Goal: Task Accomplishment & Management: Manage account settings

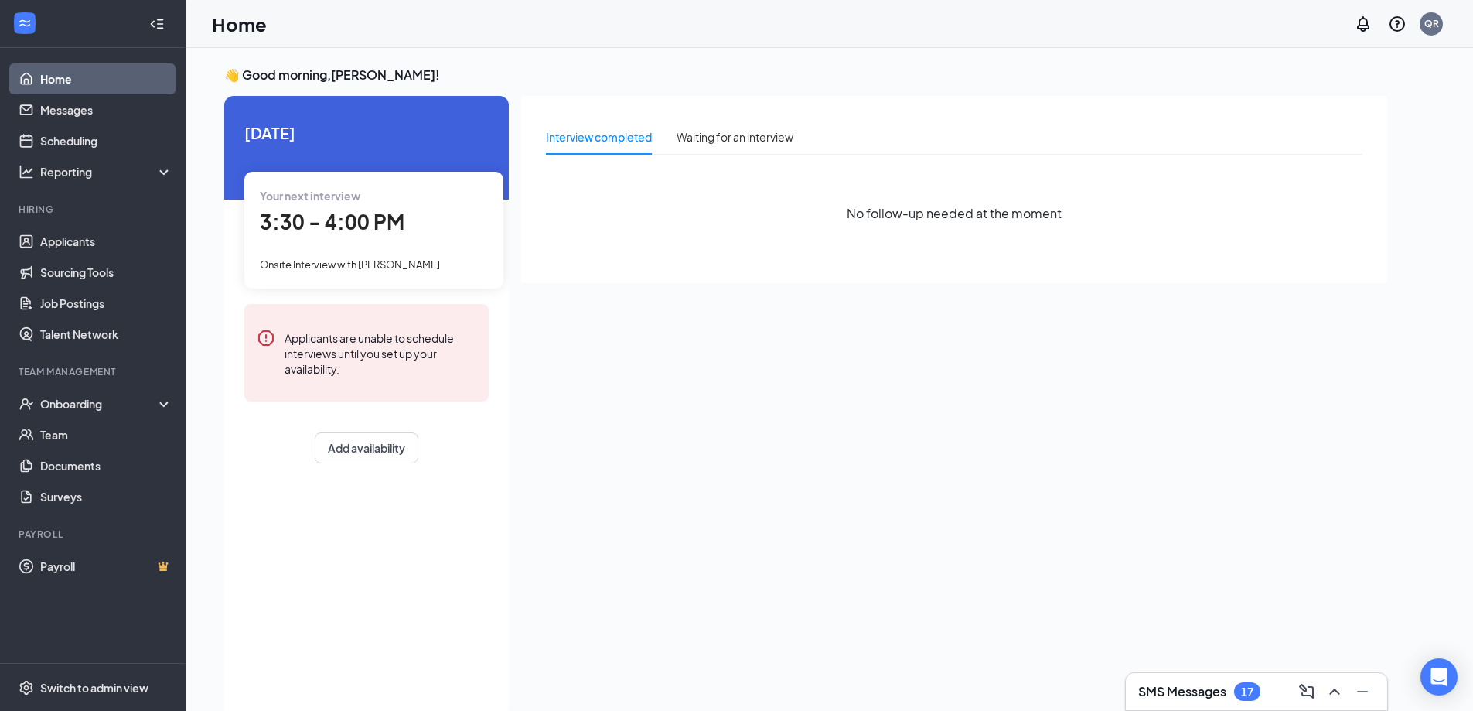
click at [398, 244] on div "Your next interview 3:30 - 4:00 PM Onsite Interview with [PERSON_NAME]" at bounding box center [373, 230] width 259 height 116
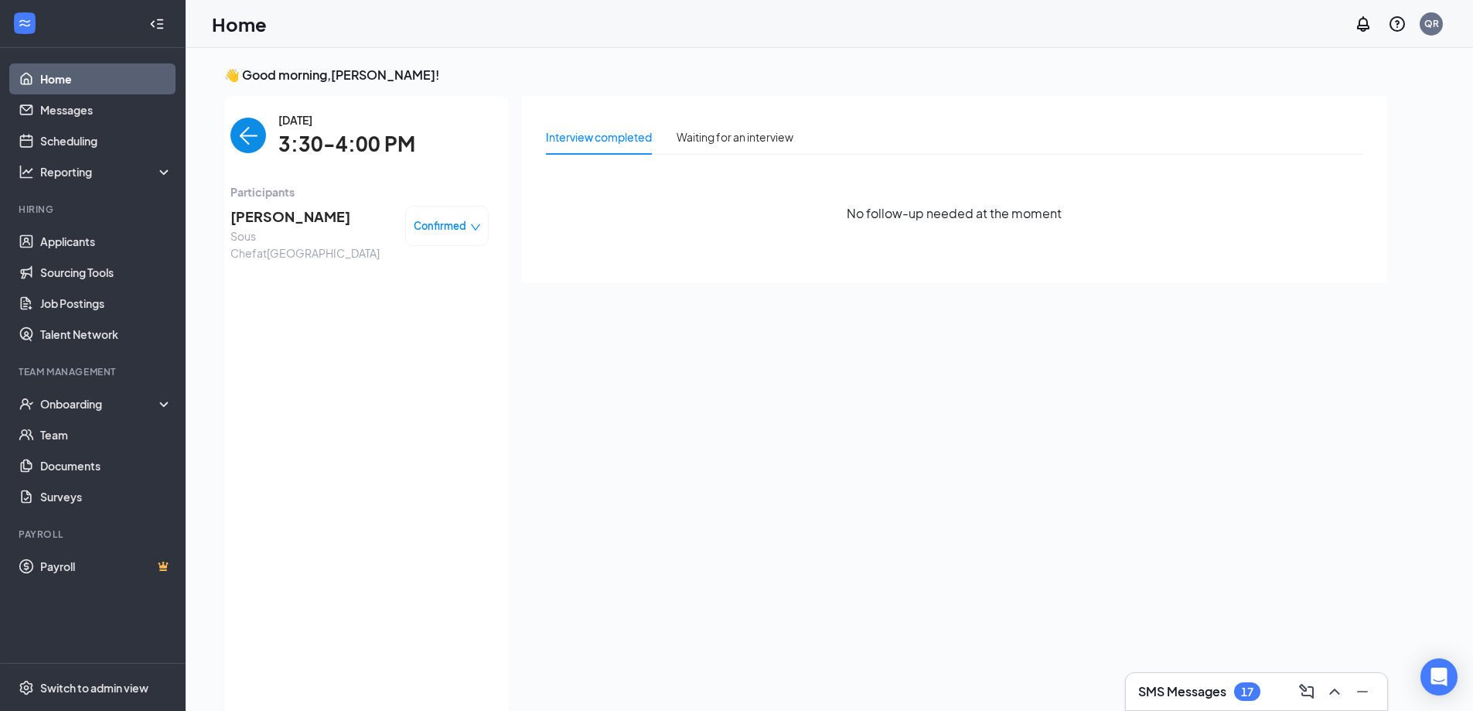
scroll to position [6, 0]
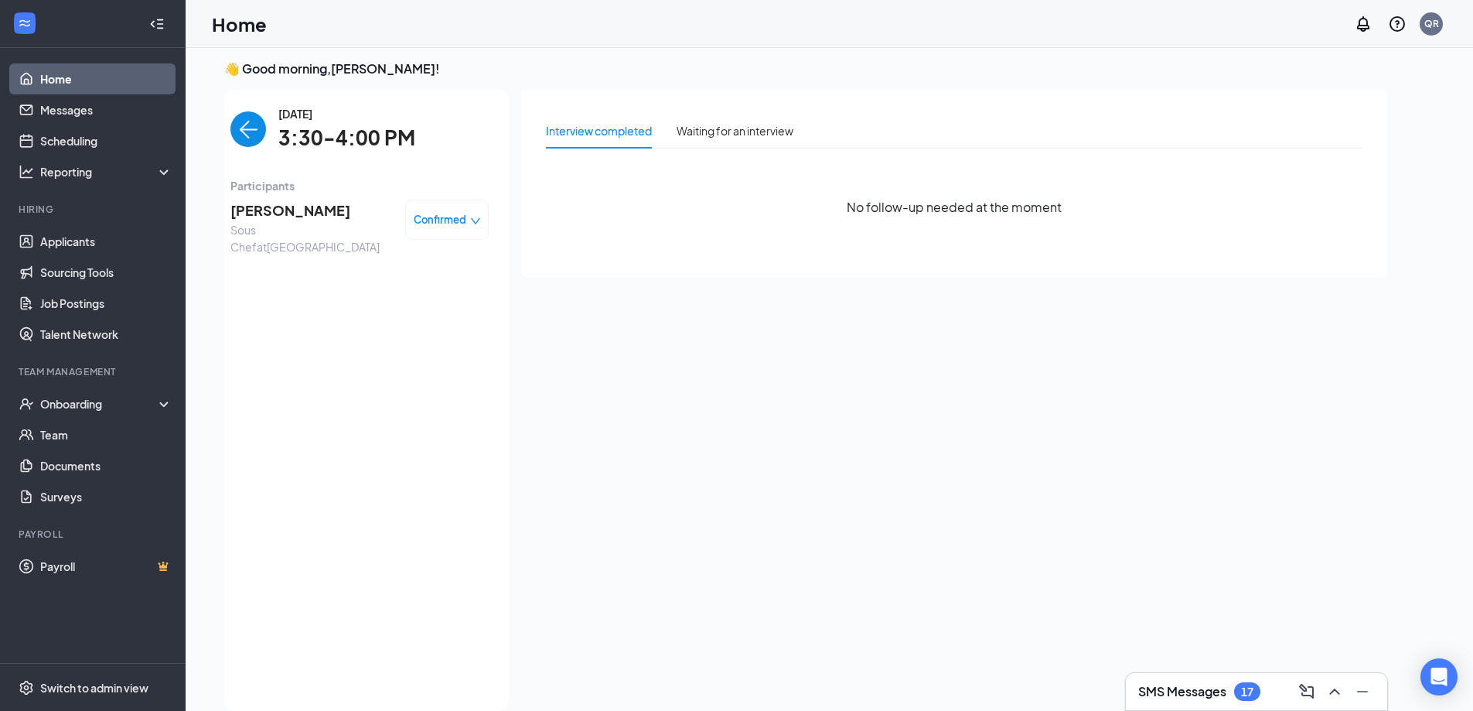
click at [473, 231] on div "Confirmed" at bounding box center [447, 220] width 84 height 40
click at [464, 219] on span "Confirmed" at bounding box center [440, 219] width 53 height 15
click at [412, 270] on span "Request Reschedule" at bounding box center [415, 263] width 106 height 17
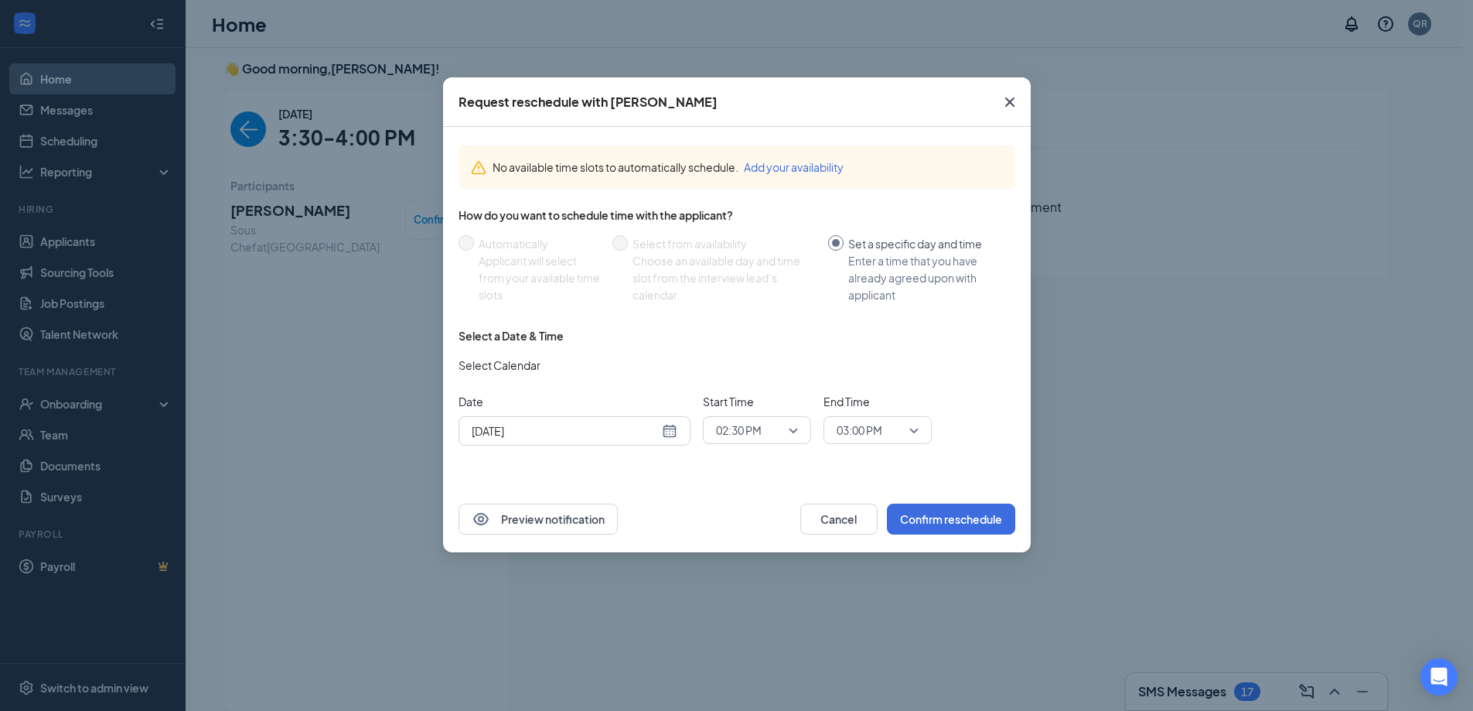
click at [671, 432] on div "Sep 16, 2025" at bounding box center [575, 430] width 206 height 17
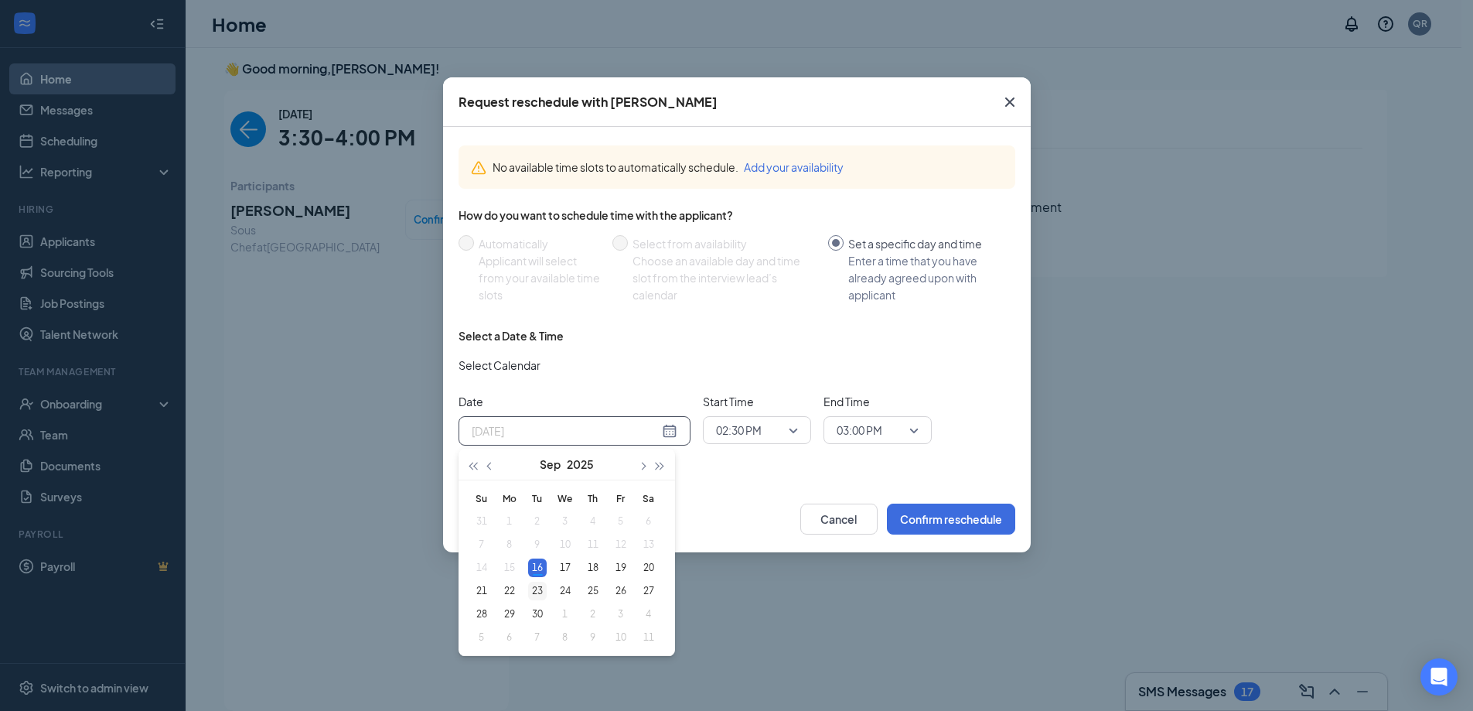
type input "Sep 23, 2025"
drag, startPoint x: 538, startPoint y: 591, endPoint x: 536, endPoint y: 583, distance: 7.9
click at [538, 591] on div "23" at bounding box center [537, 591] width 19 height 19
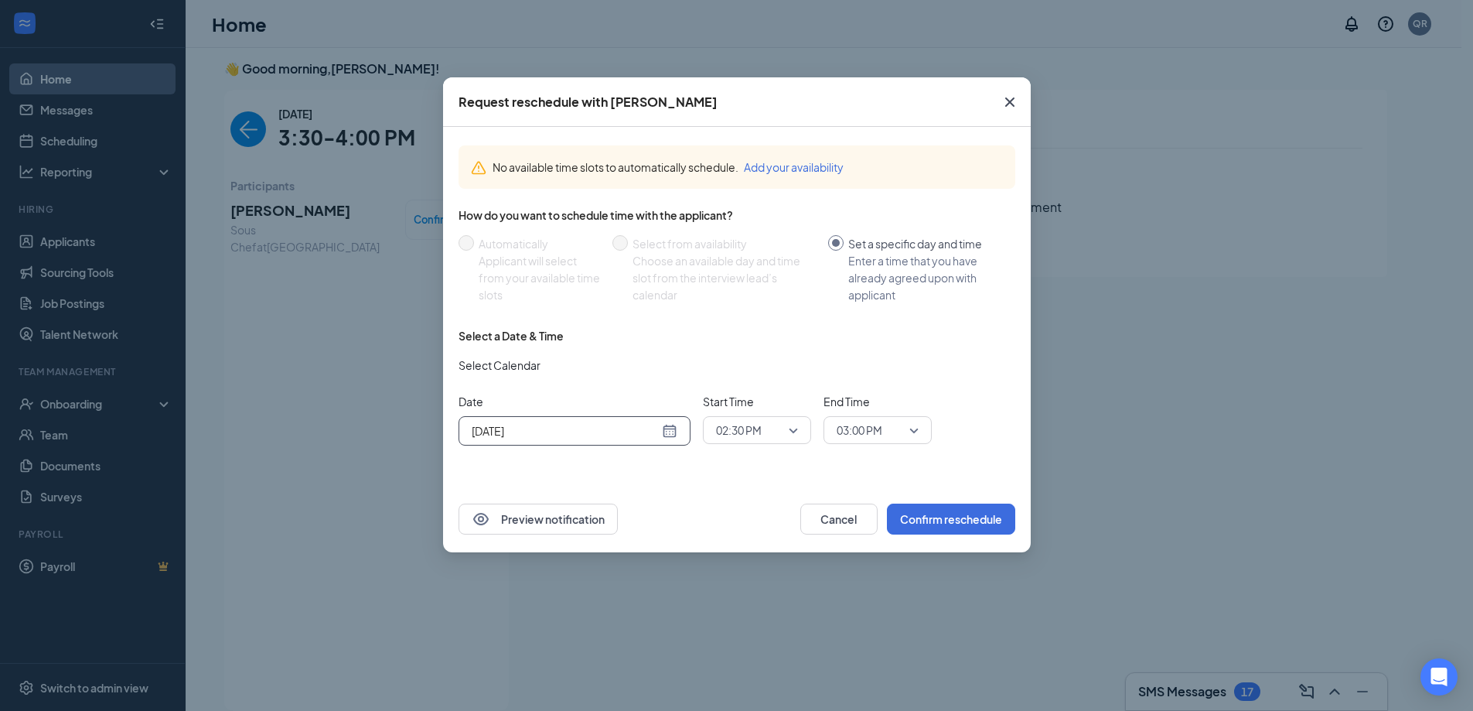
click at [787, 428] on span "02:30 PM" at bounding box center [757, 429] width 82 height 23
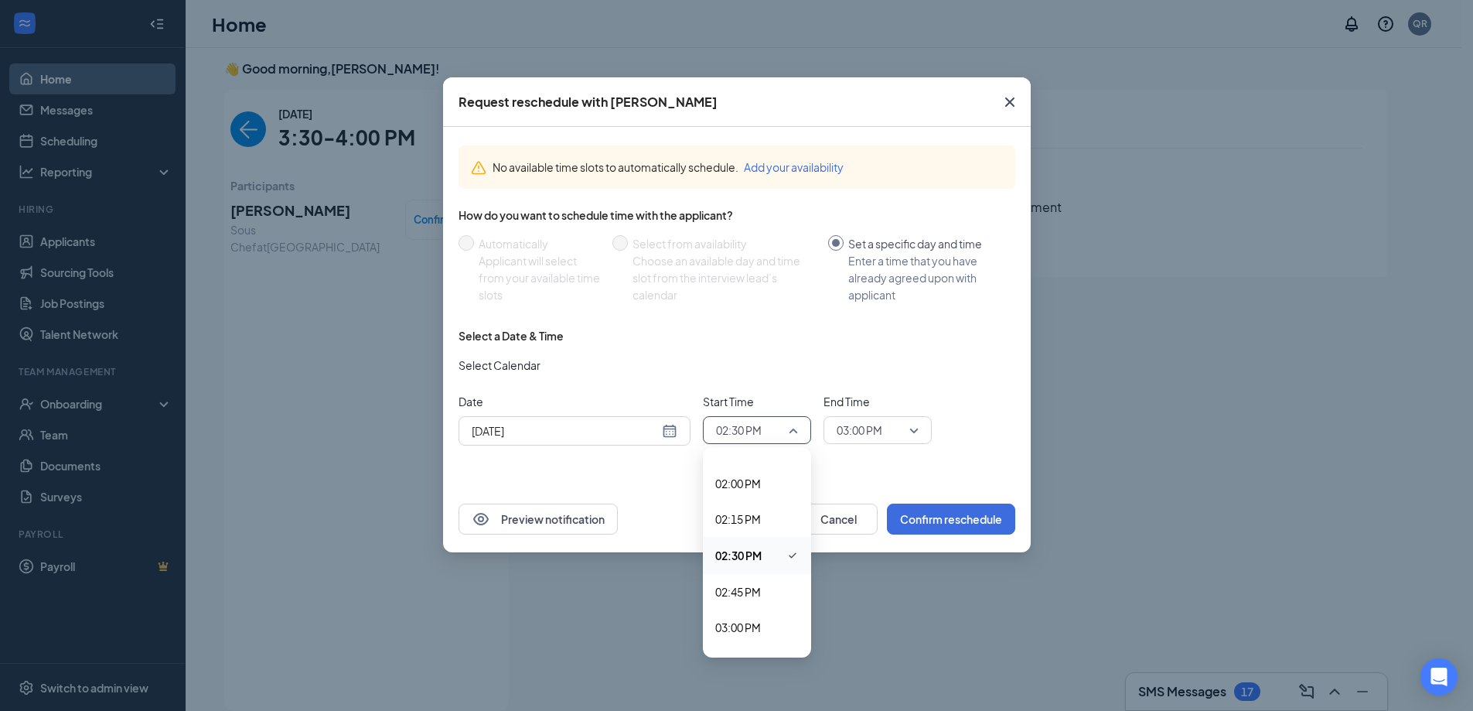
scroll to position [2057, 0]
click at [755, 620] on span "03:30 PM" at bounding box center [738, 621] width 46 height 17
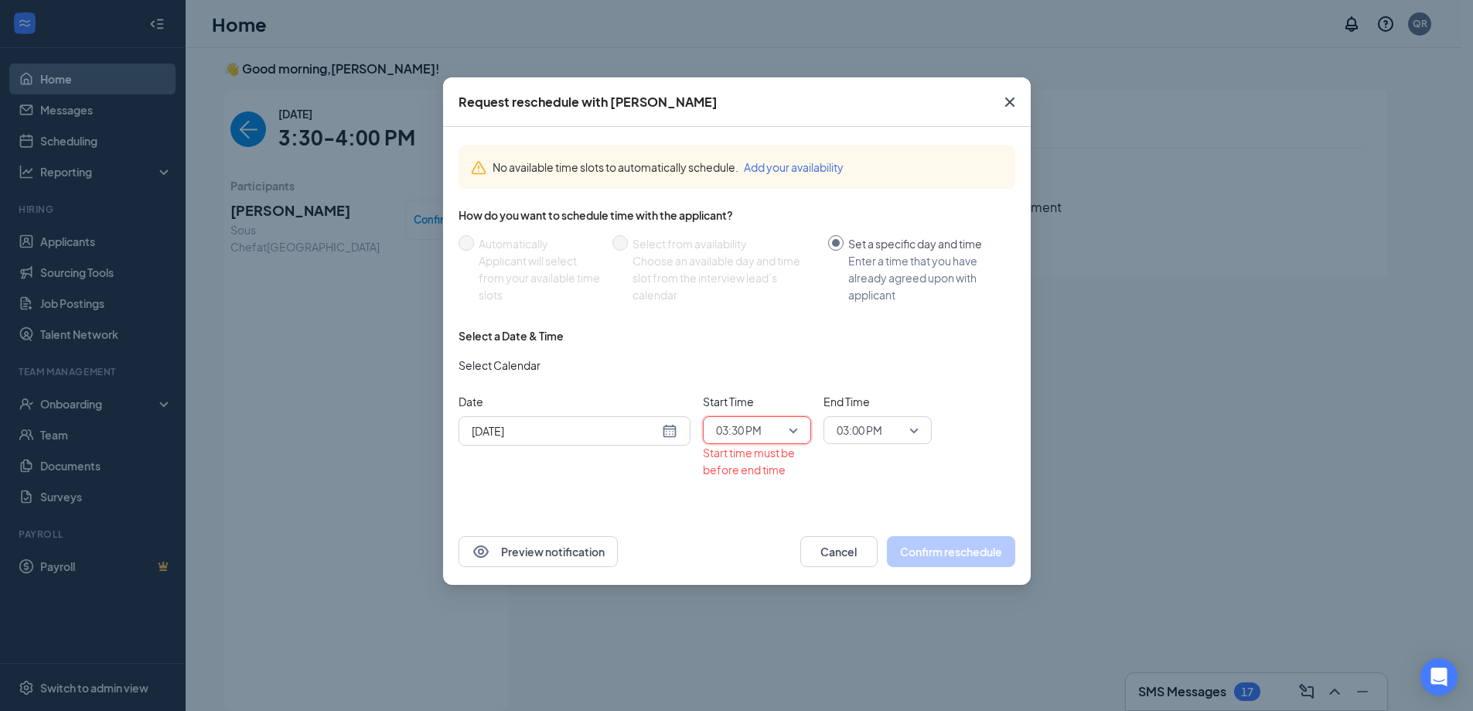
click at [855, 434] on span "03:00 PM" at bounding box center [860, 429] width 46 height 23
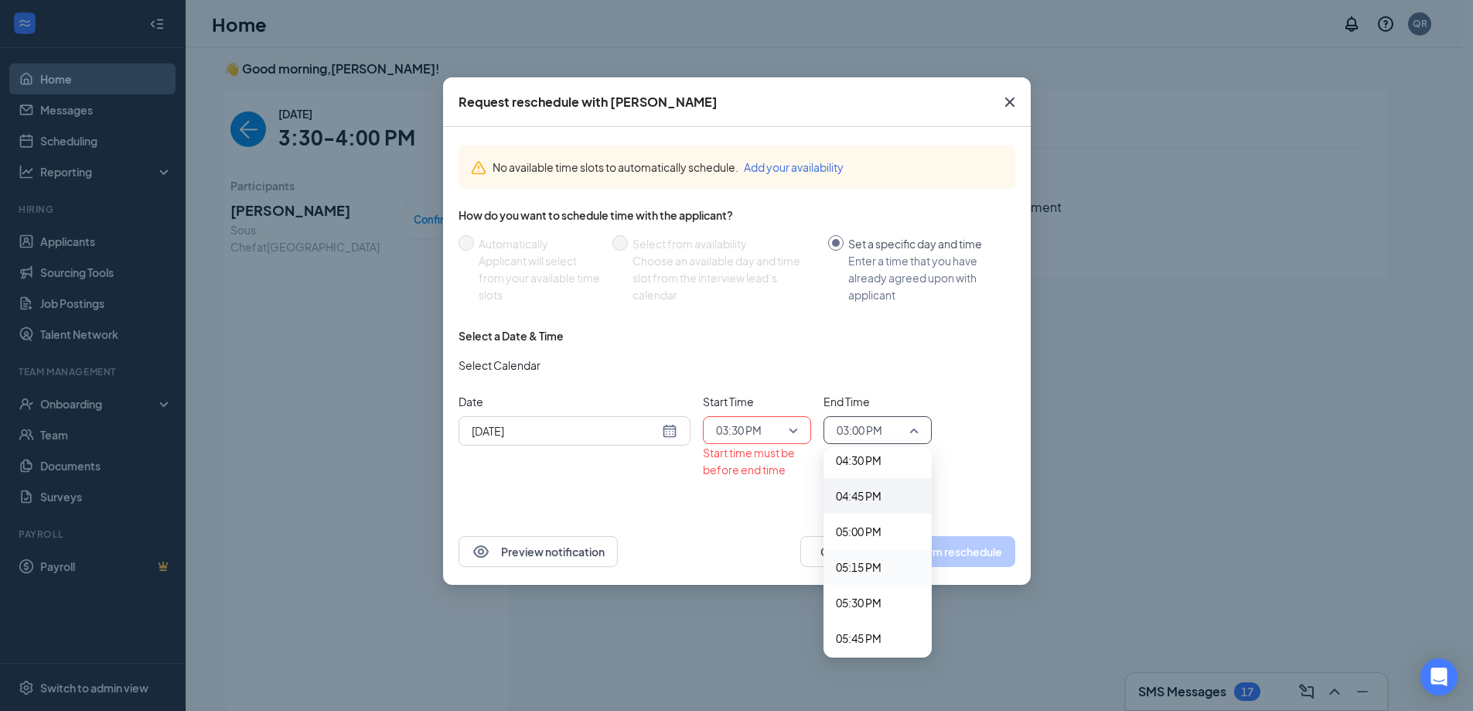
scroll to position [2283, 0]
drag, startPoint x: 867, startPoint y: 470, endPoint x: 886, endPoint y: 493, distance: 29.6
click at [868, 470] on span "04:00 PM" at bounding box center [859, 466] width 46 height 17
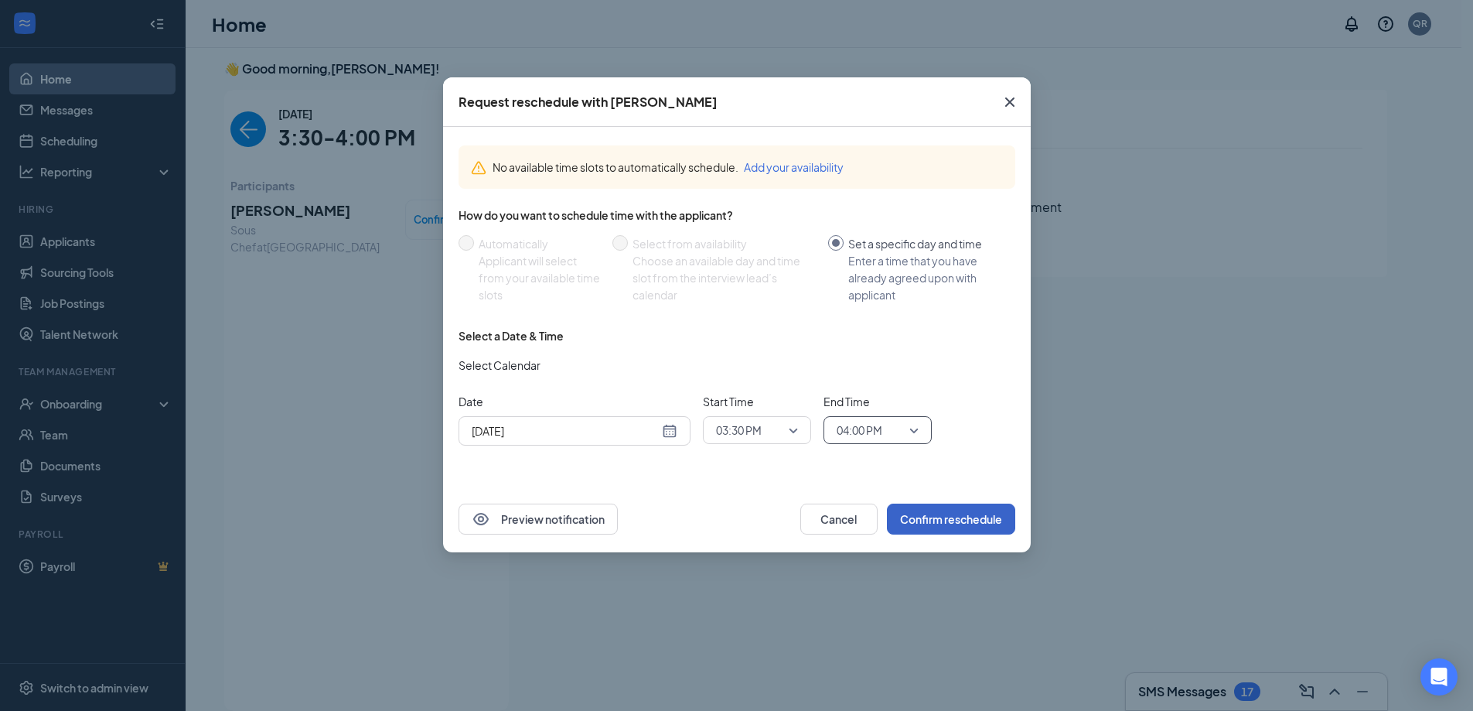
click at [934, 523] on button "Confirm reschedule" at bounding box center [951, 519] width 128 height 31
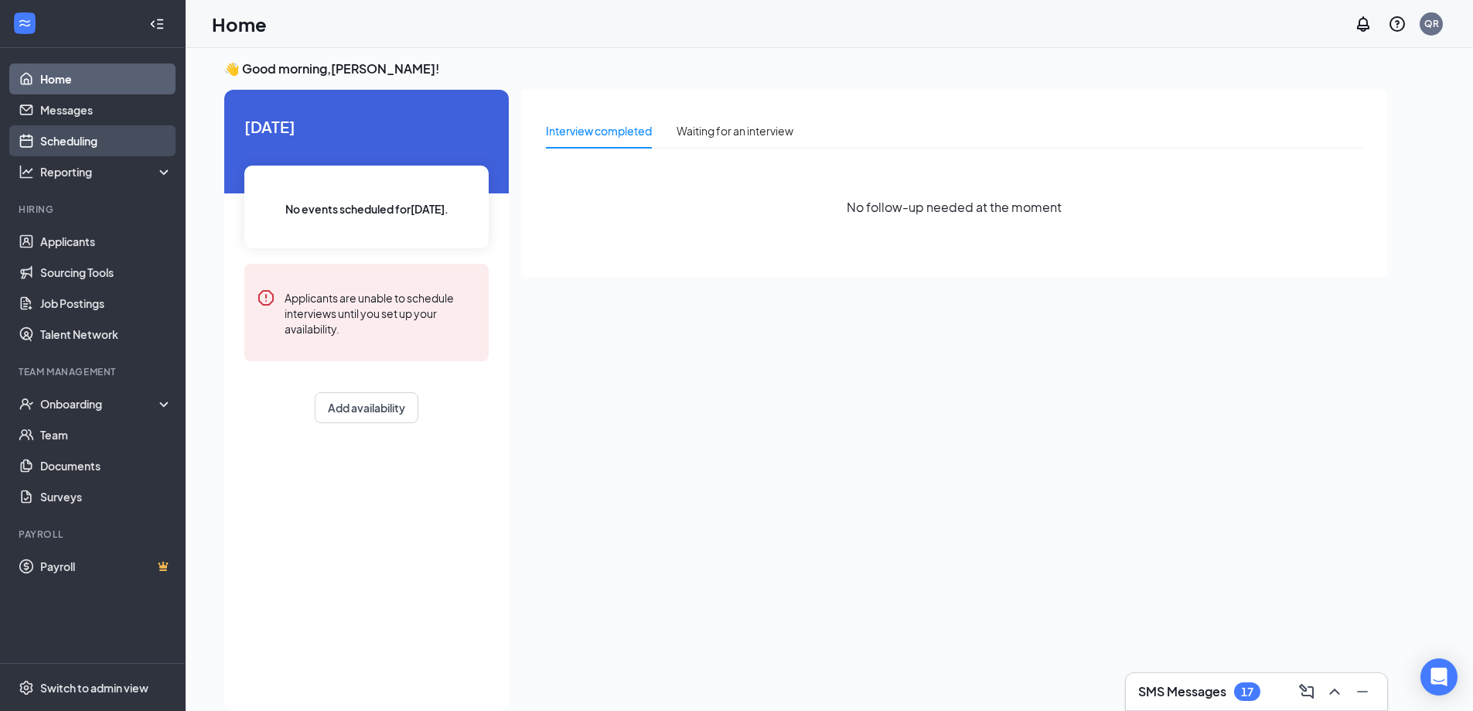
click at [91, 145] on link "Scheduling" at bounding box center [106, 140] width 132 height 31
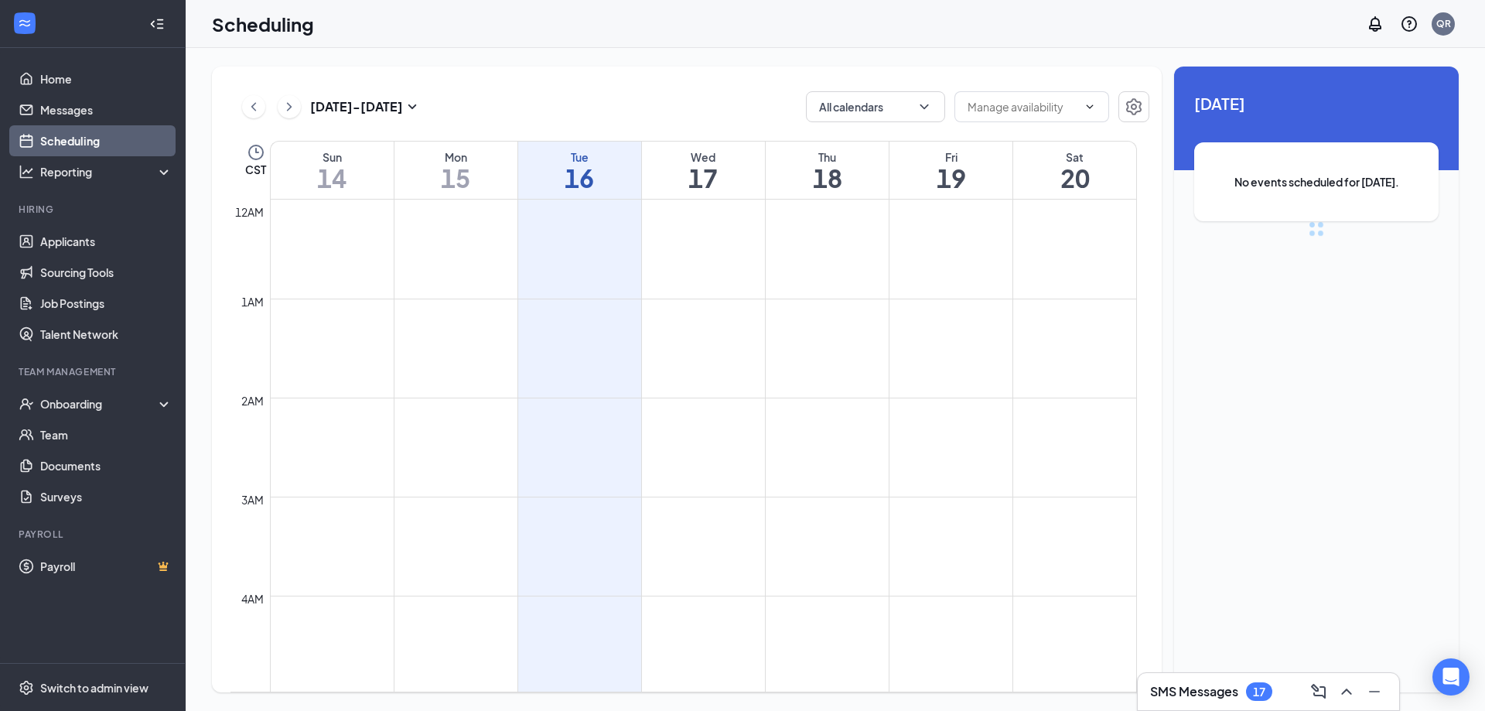
scroll to position [760, 0]
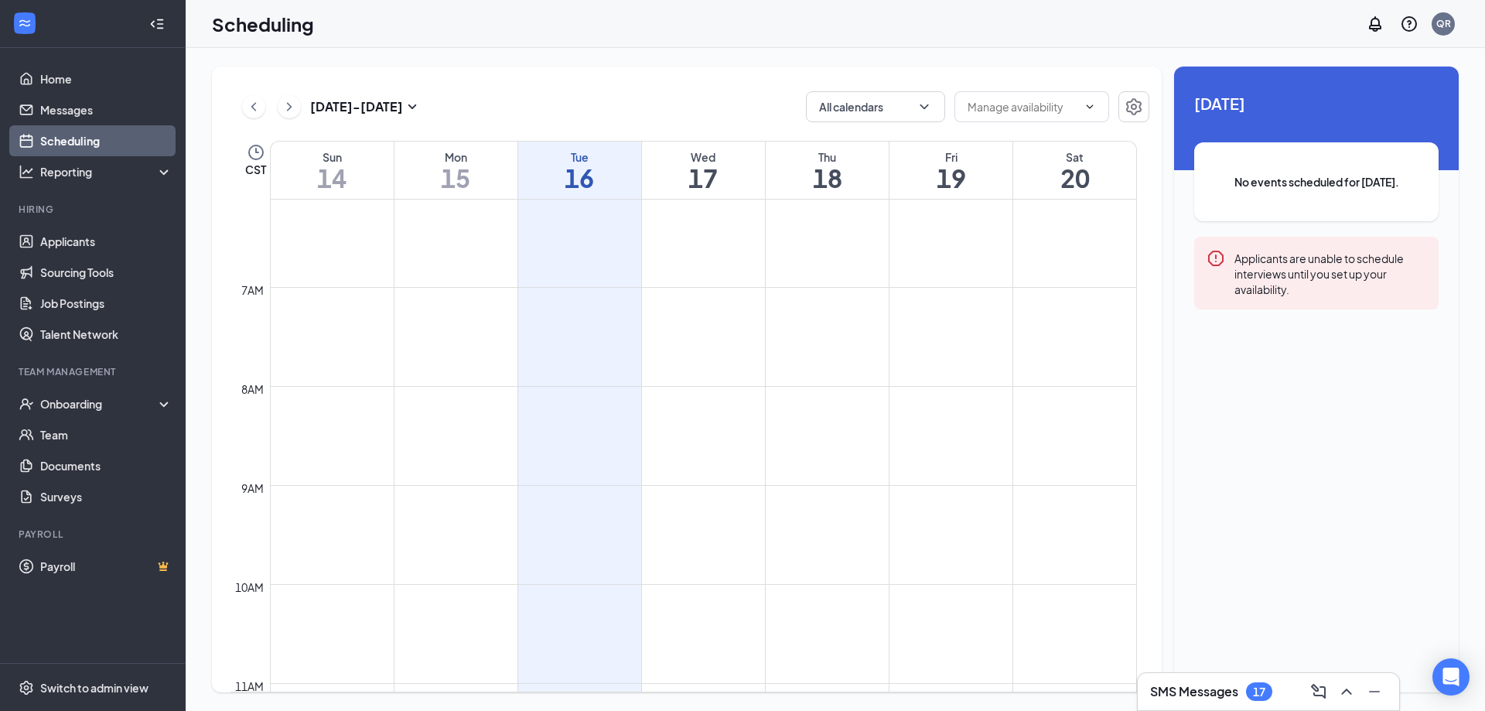
click at [283, 105] on icon "ChevronRight" at bounding box center [289, 106] width 15 height 19
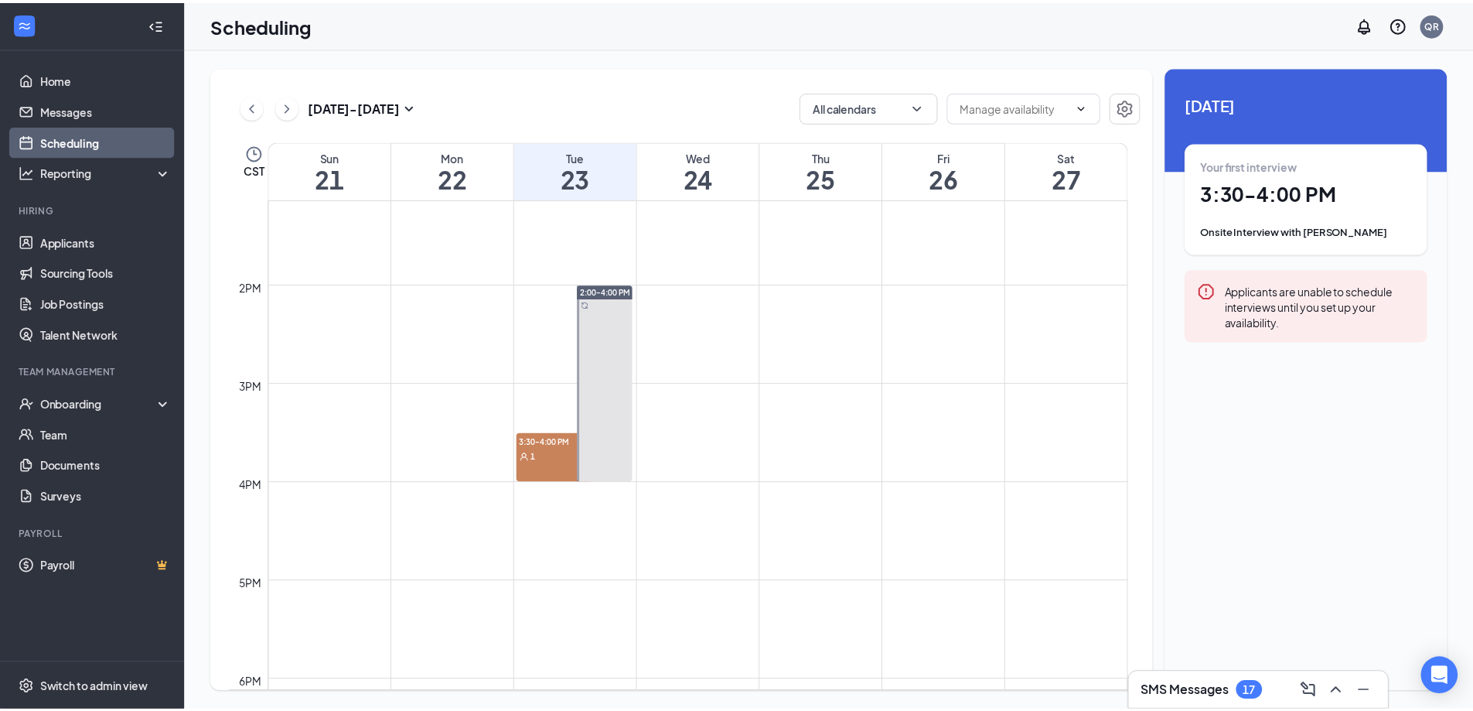
scroll to position [1379, 0]
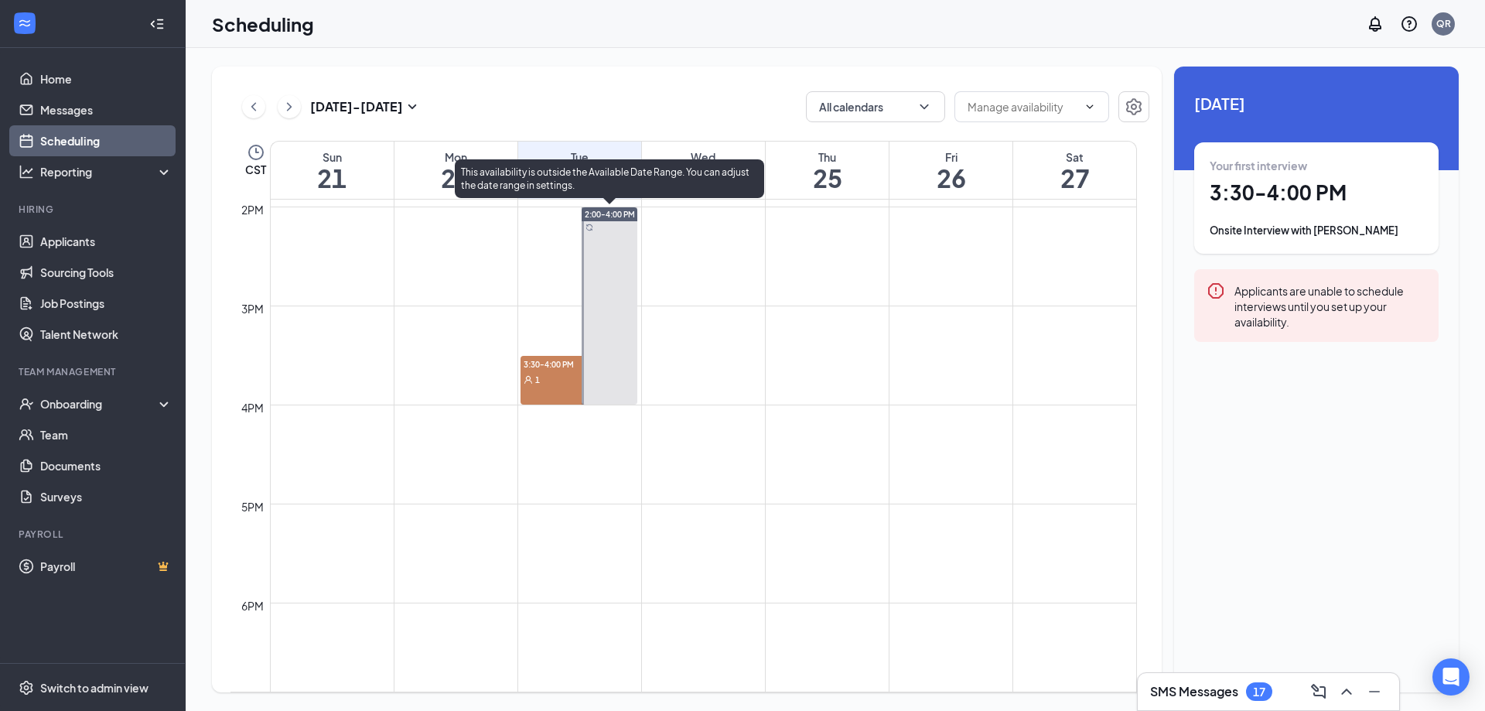
click at [558, 372] on div "1" at bounding box center [559, 378] width 77 height 15
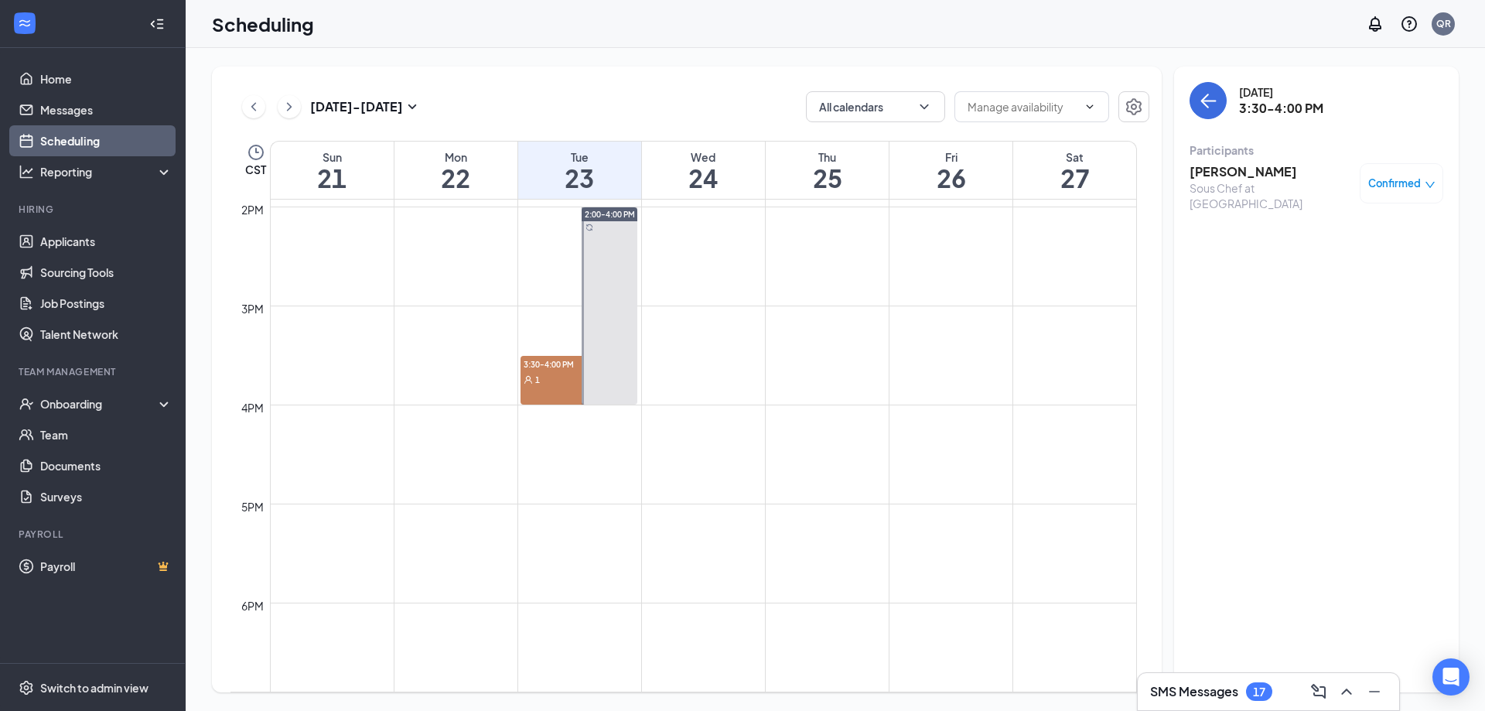
click at [1283, 184] on div "Sous Chef at Polo Park" at bounding box center [1271, 195] width 162 height 31
click at [1222, 173] on h3 "Ray Legaspi" at bounding box center [1271, 171] width 162 height 17
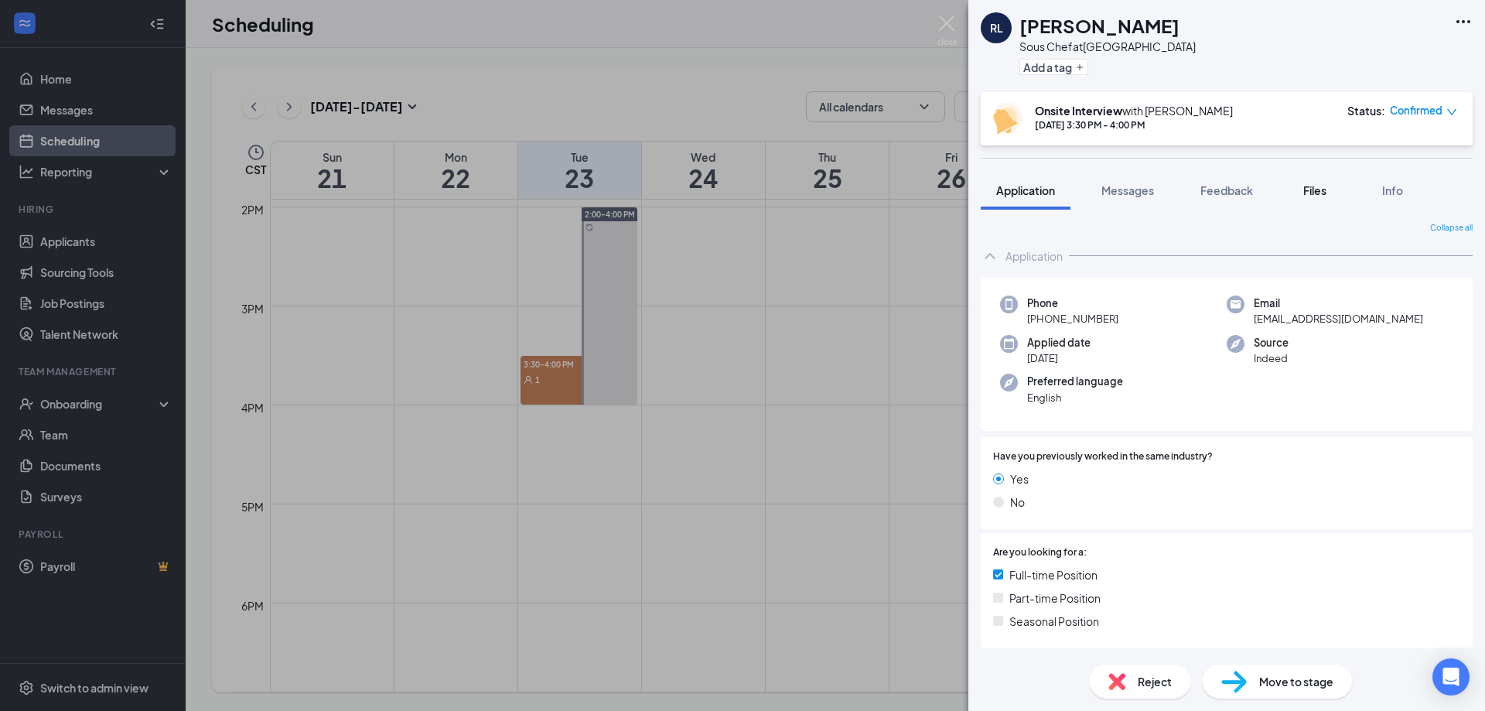
click at [1308, 193] on span "Files" at bounding box center [1314, 190] width 23 height 14
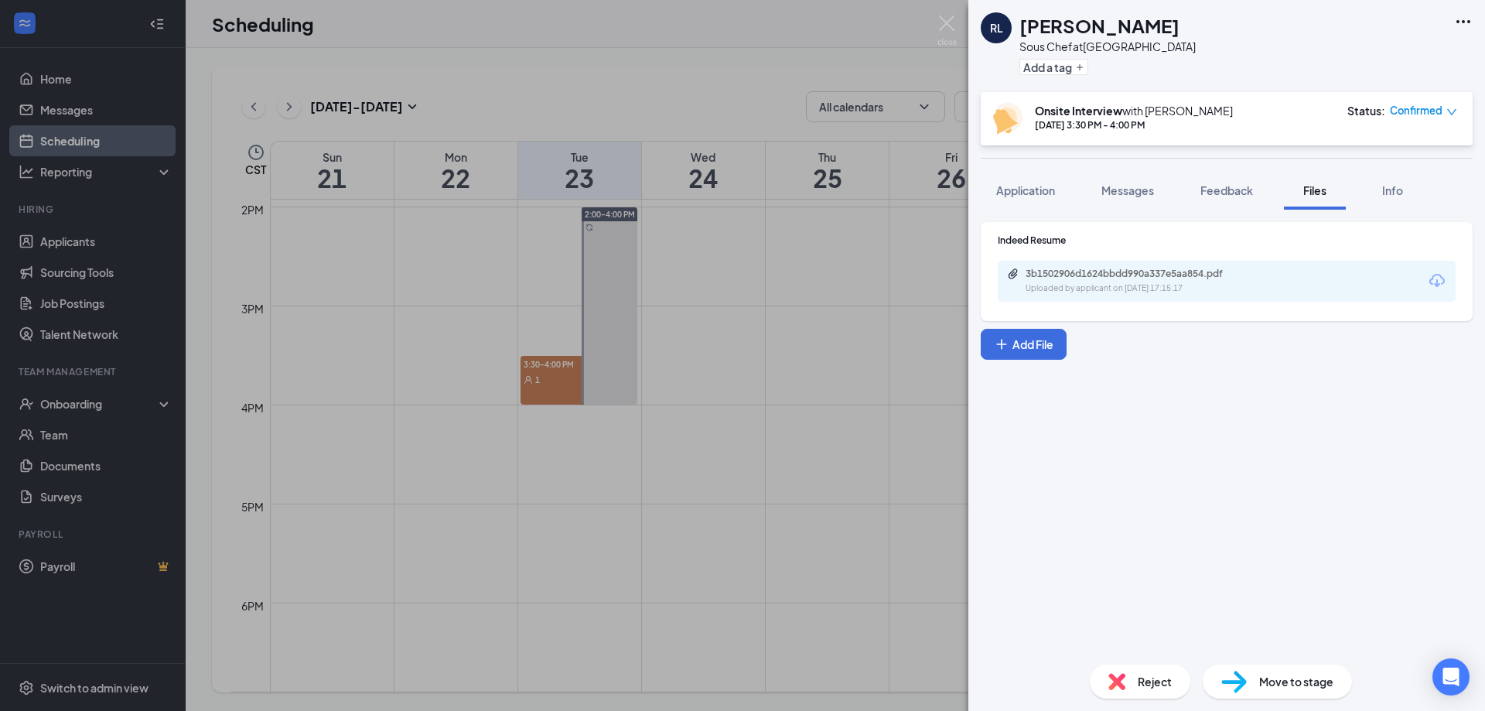
click at [1120, 281] on div "3b1502906d1624bbdd990a337e5aa854.pdf Uploaded by applicant on Sep 15, 2025 at 1…" at bounding box center [1132, 281] width 251 height 27
click at [946, 19] on img at bounding box center [946, 30] width 19 height 30
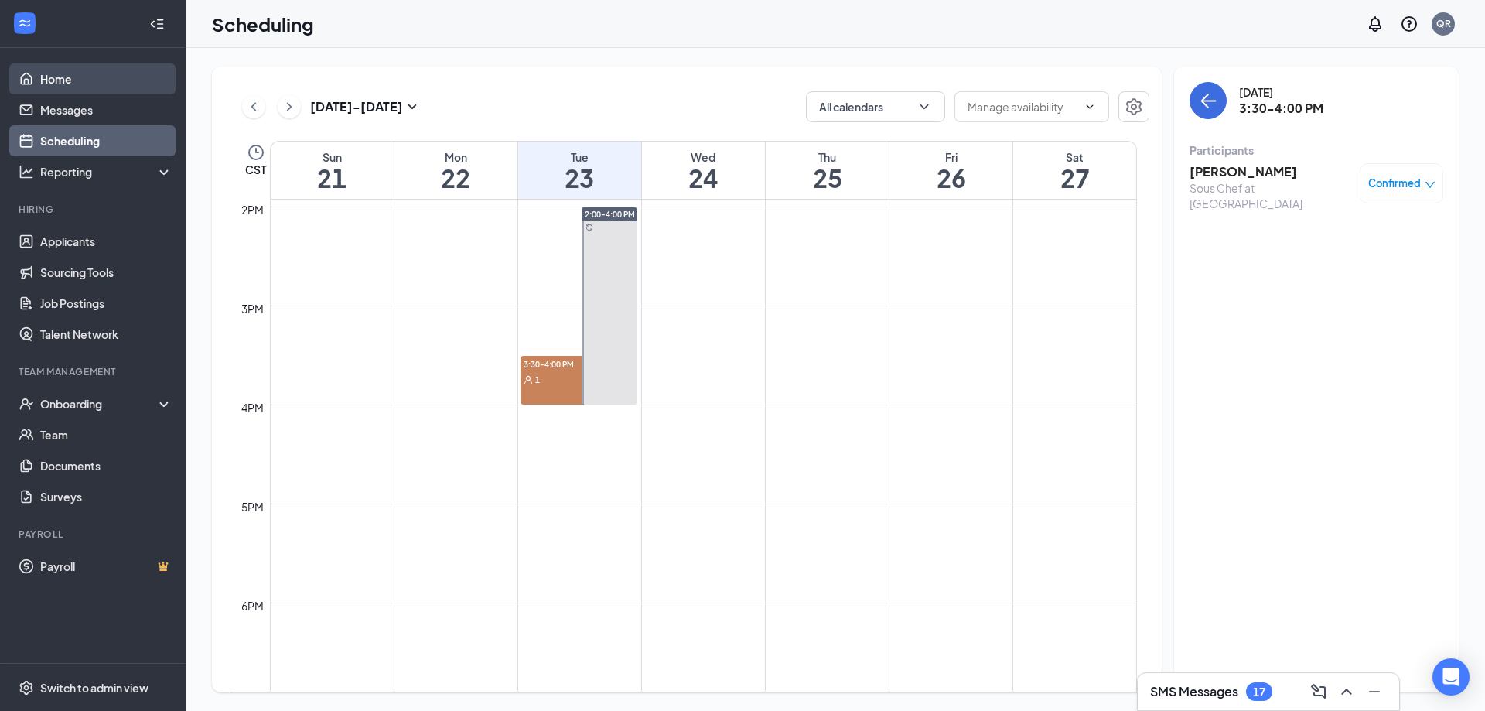
click at [68, 79] on link "Home" at bounding box center [106, 78] width 132 height 31
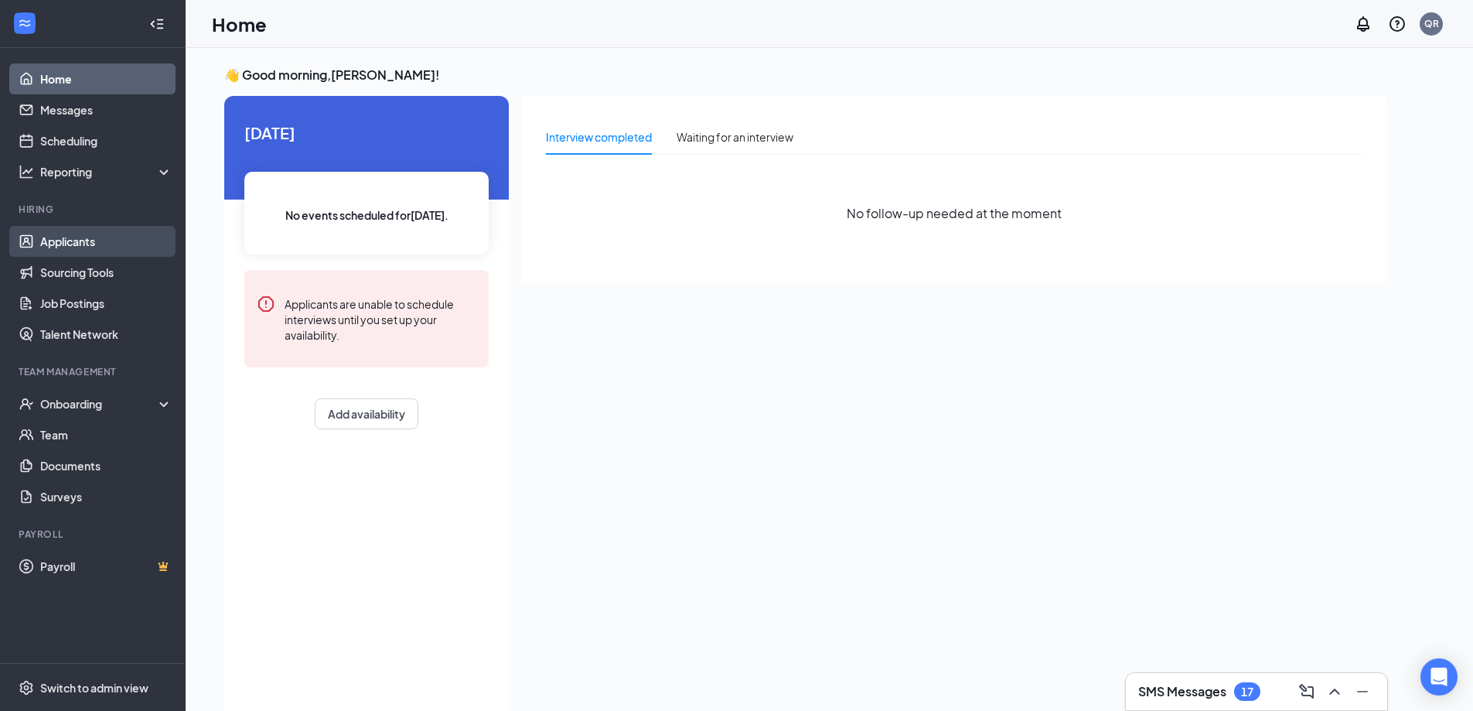
click at [83, 245] on link "Applicants" at bounding box center [106, 241] width 132 height 31
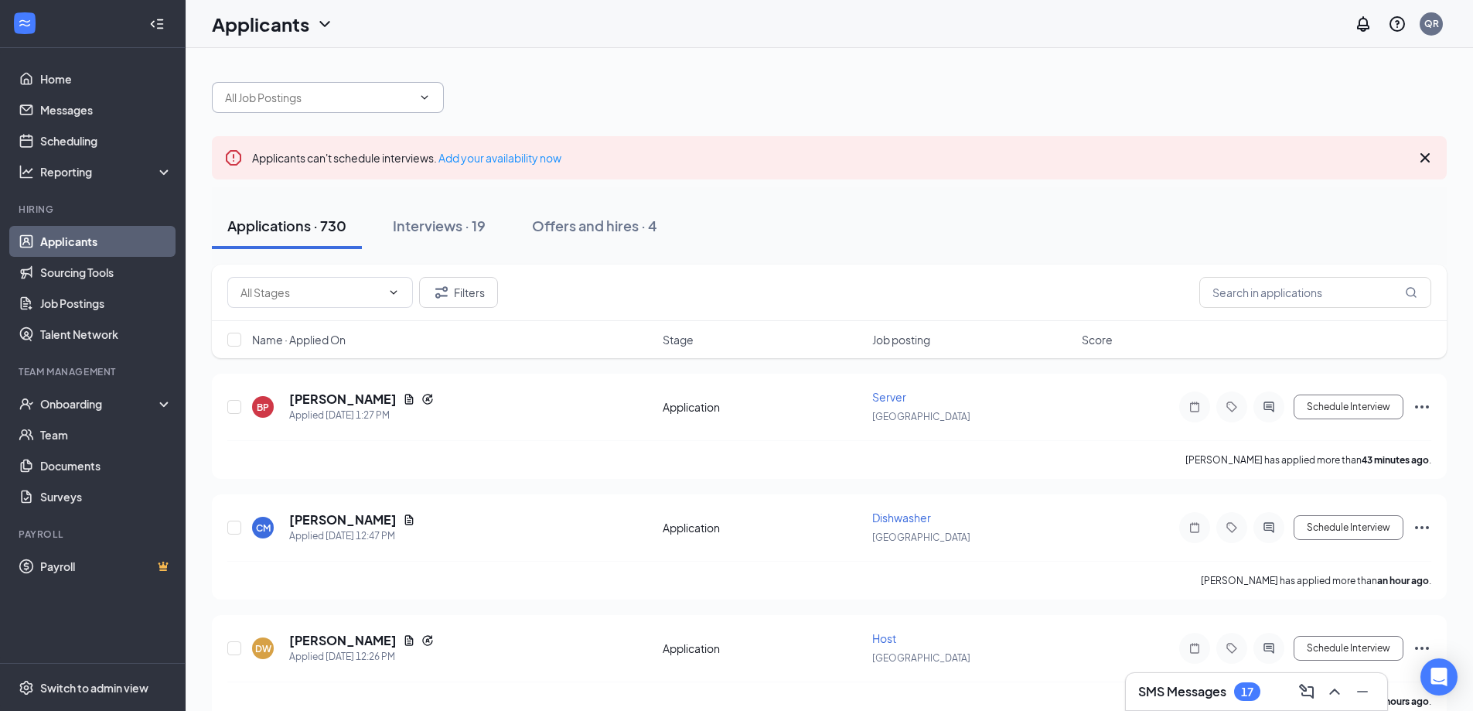
click at [364, 104] on input "text" at bounding box center [318, 97] width 187 height 17
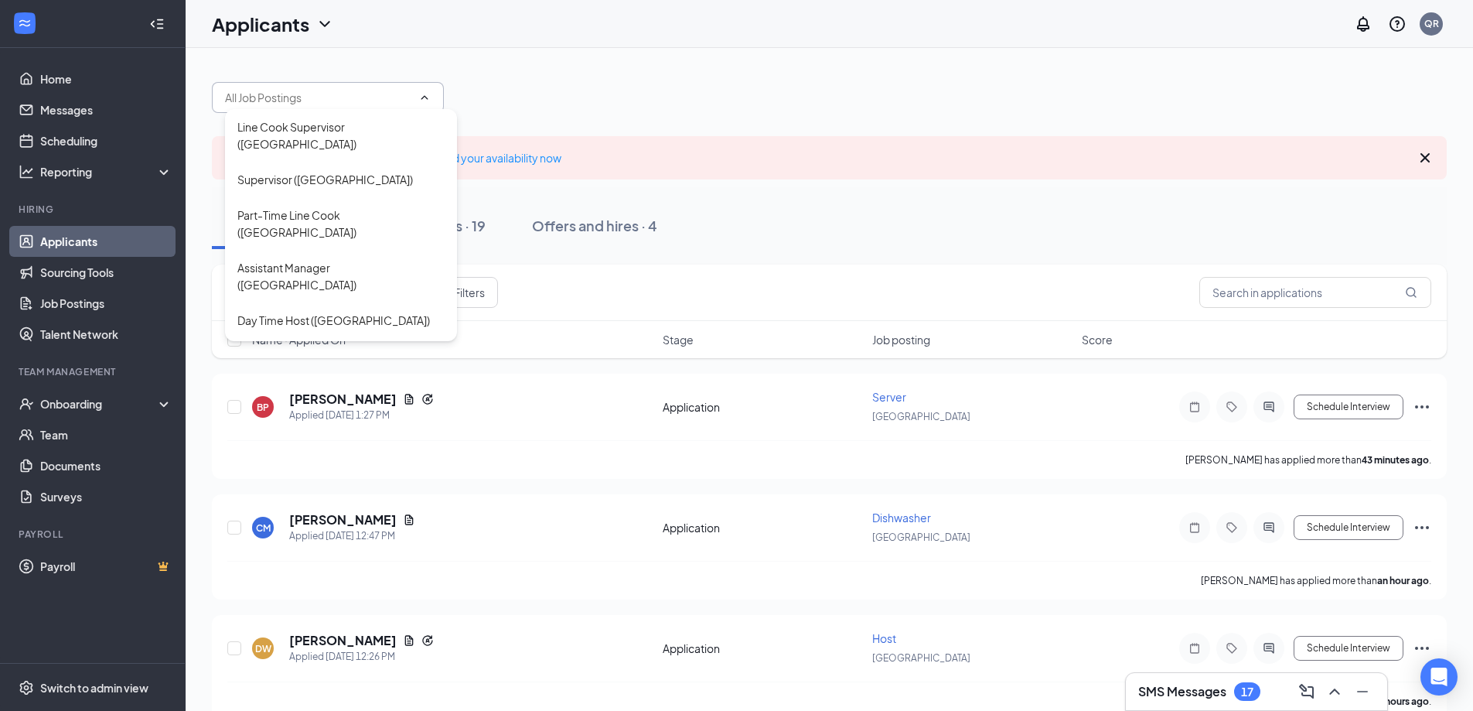
scroll to position [77, 0]
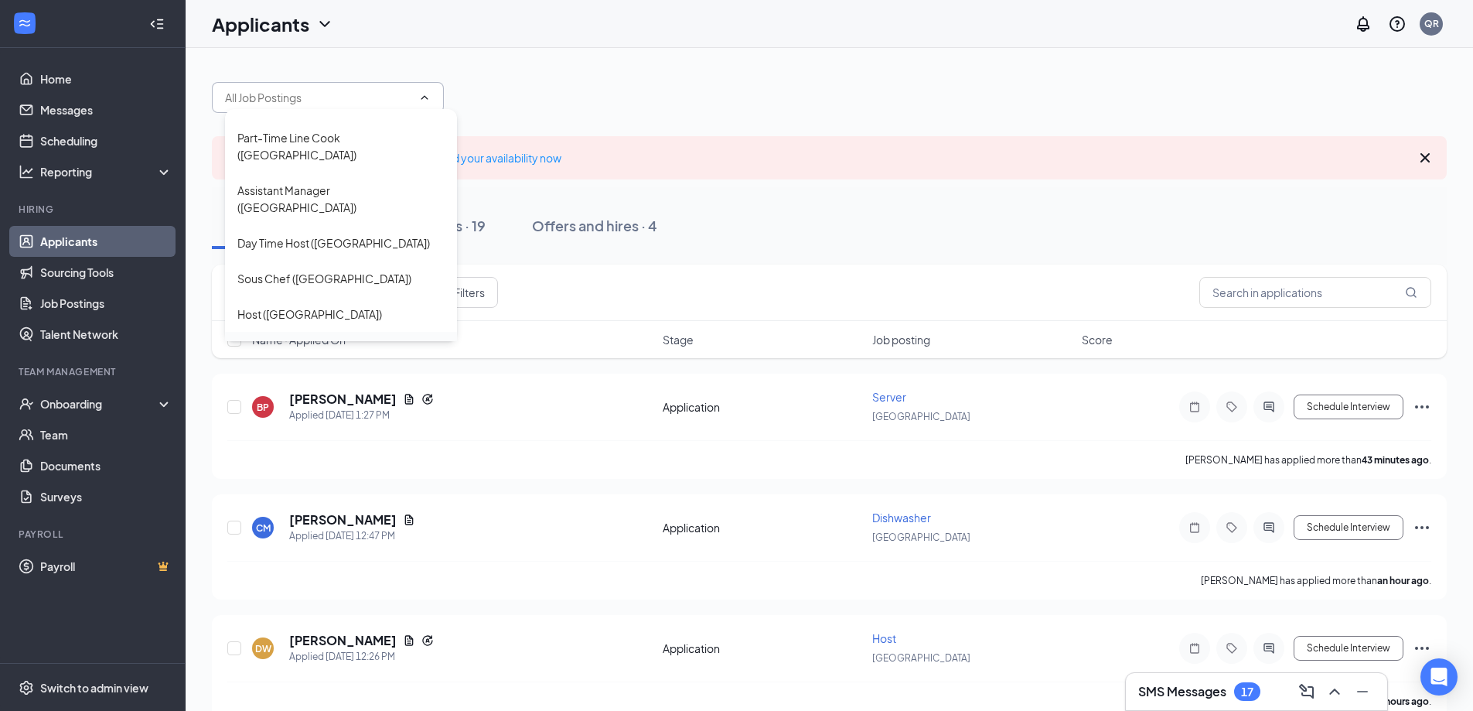
click at [319, 341] on div "Dishwasher ([GEOGRAPHIC_DATA])" at bounding box center [326, 349] width 179 height 17
type input "Dishwasher ([GEOGRAPHIC_DATA])"
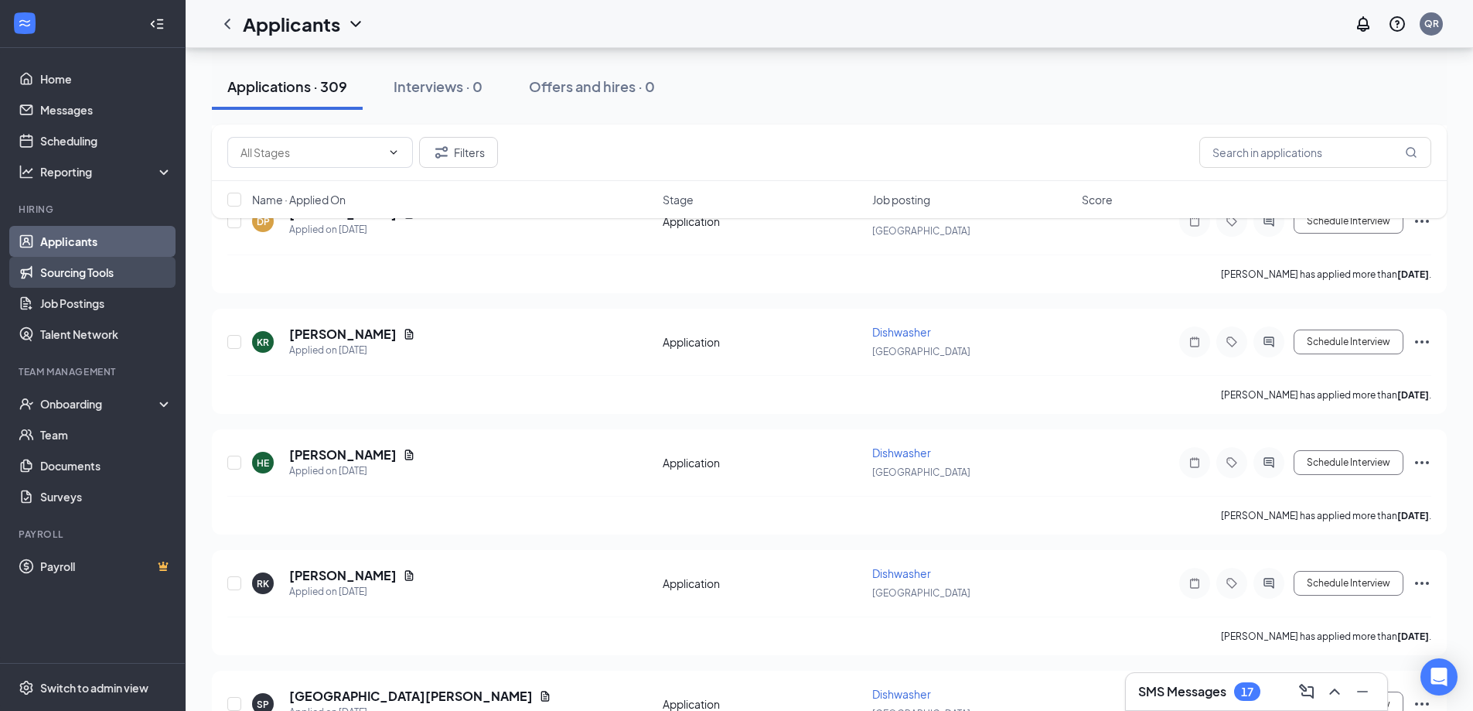
scroll to position [8199, 0]
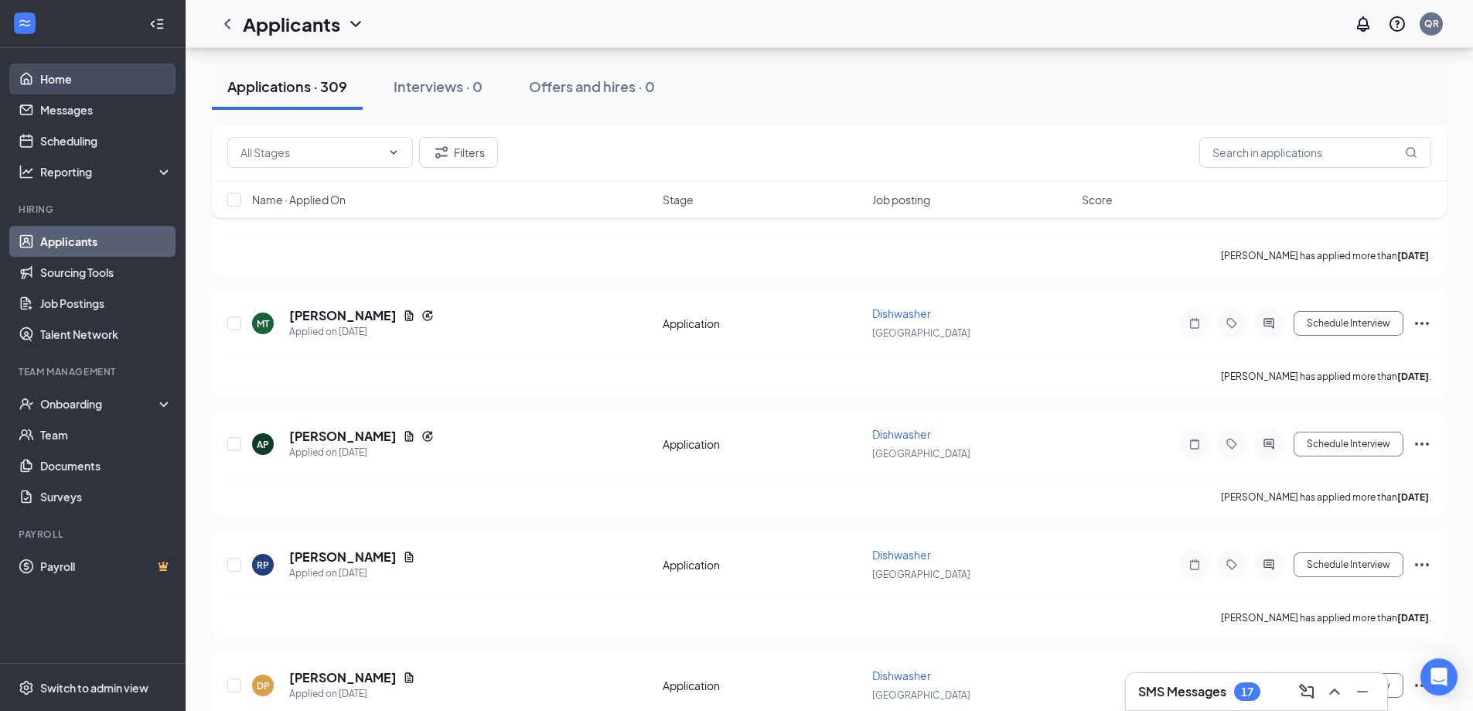
click at [68, 80] on link "Home" at bounding box center [106, 78] width 132 height 31
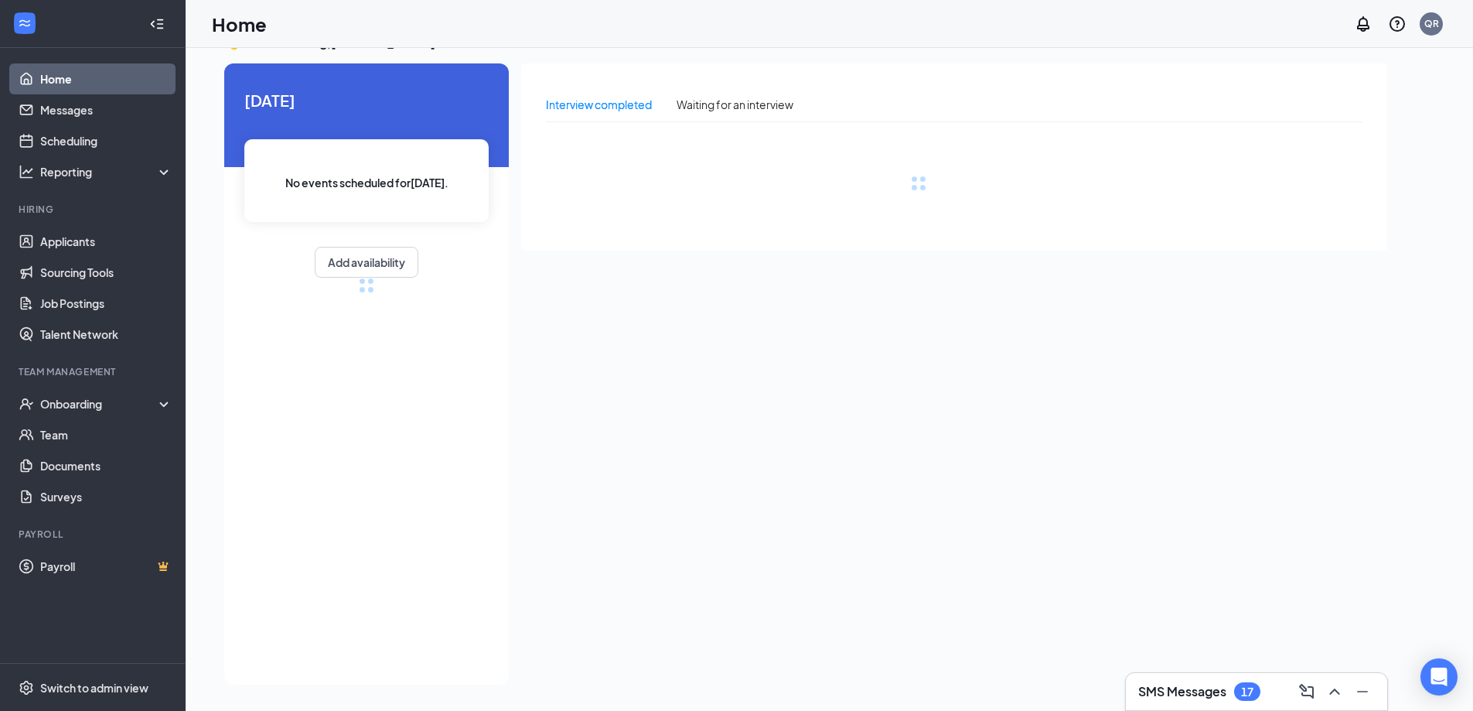
scroll to position [32, 0]
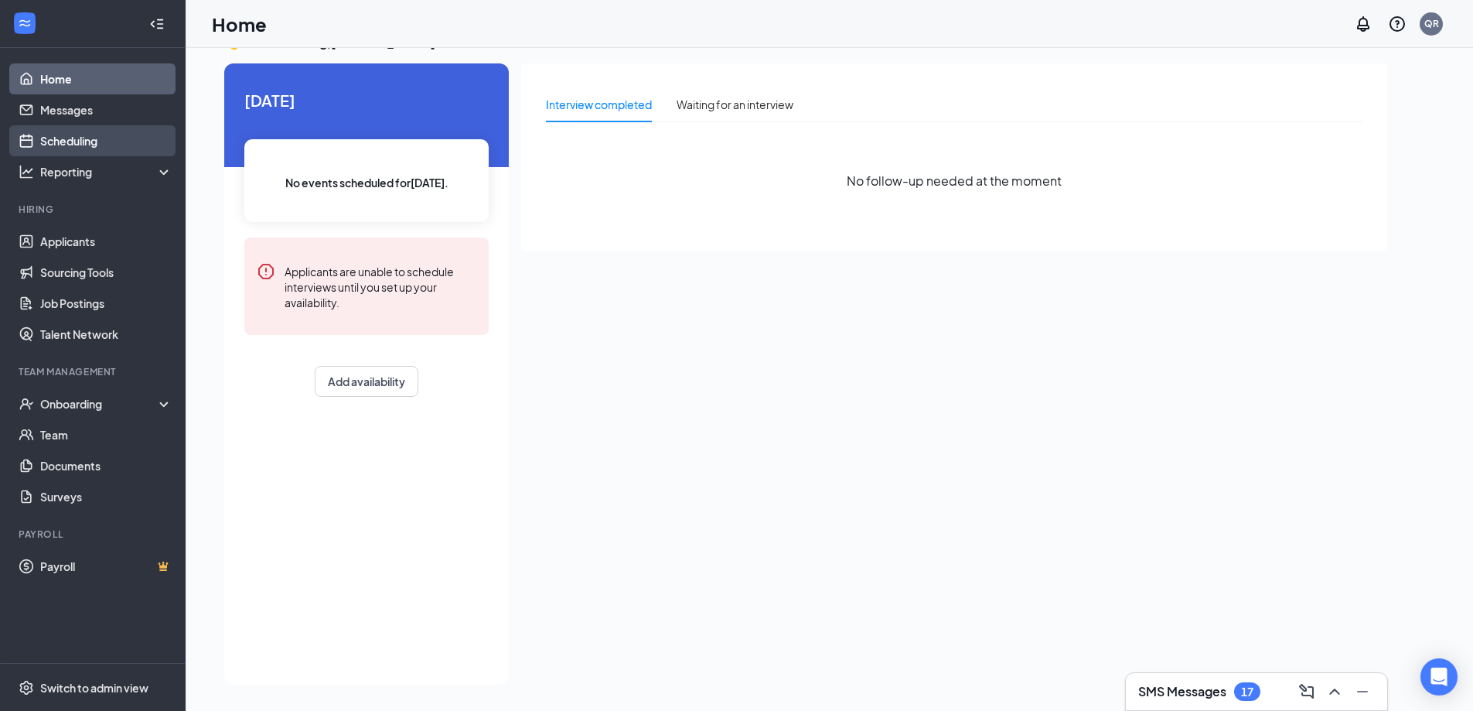
click at [87, 145] on link "Scheduling" at bounding box center [106, 140] width 132 height 31
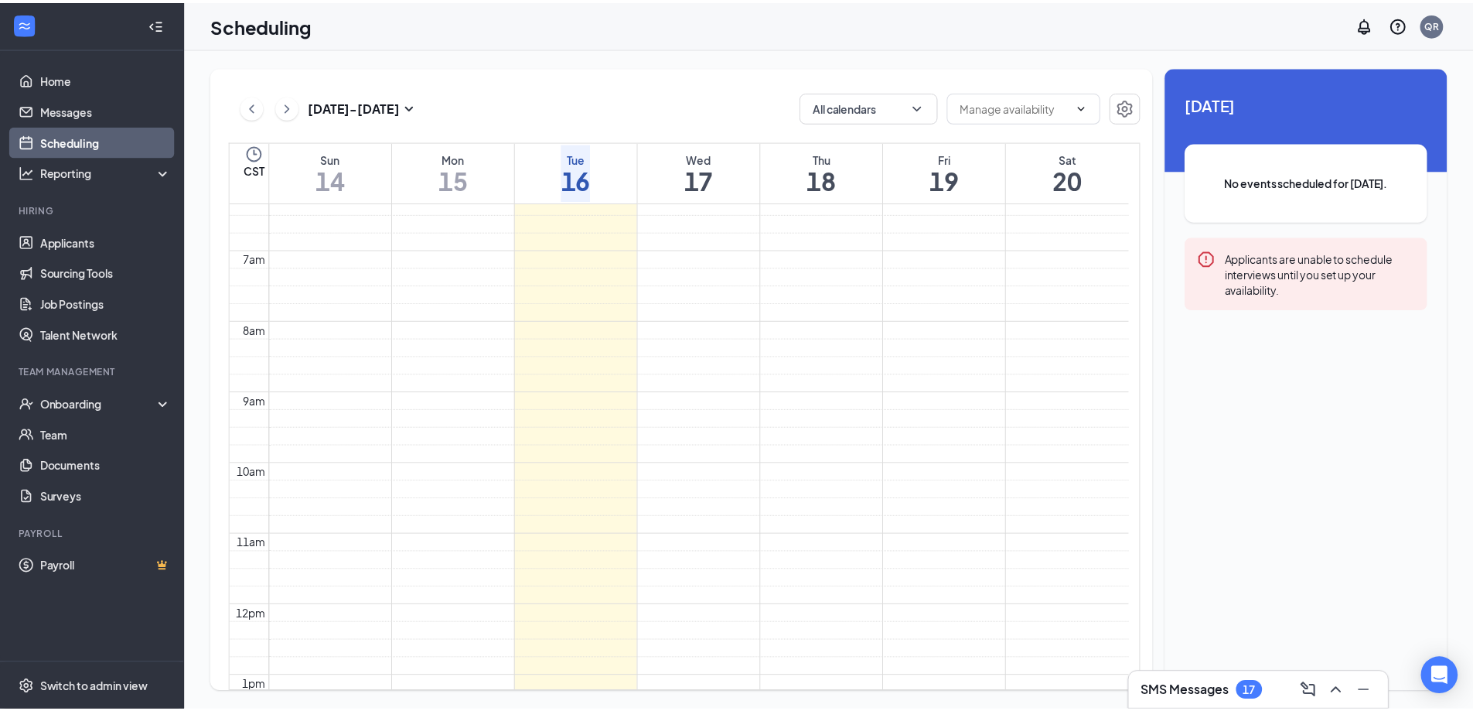
scroll to position [142, 0]
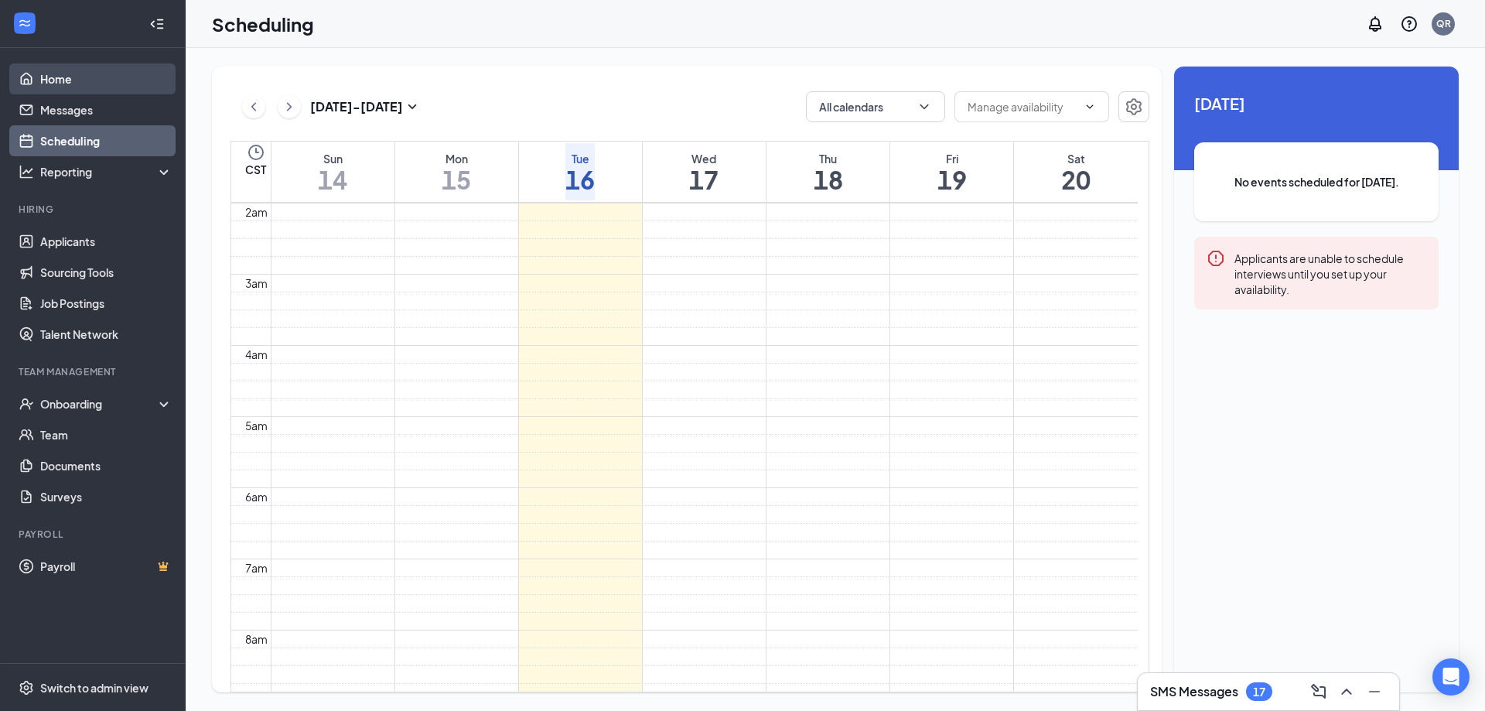
click at [90, 82] on link "Home" at bounding box center [106, 78] width 132 height 31
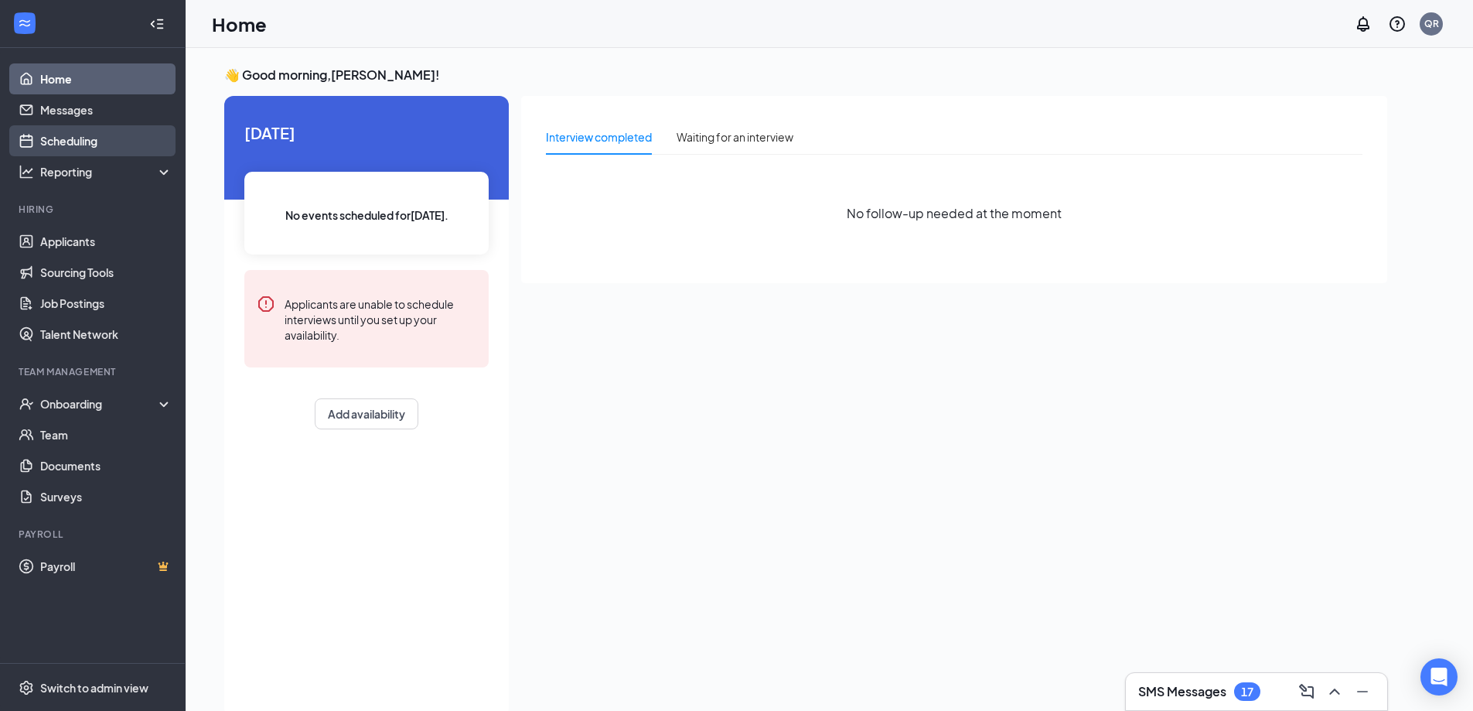
click at [84, 145] on link "Scheduling" at bounding box center [106, 140] width 132 height 31
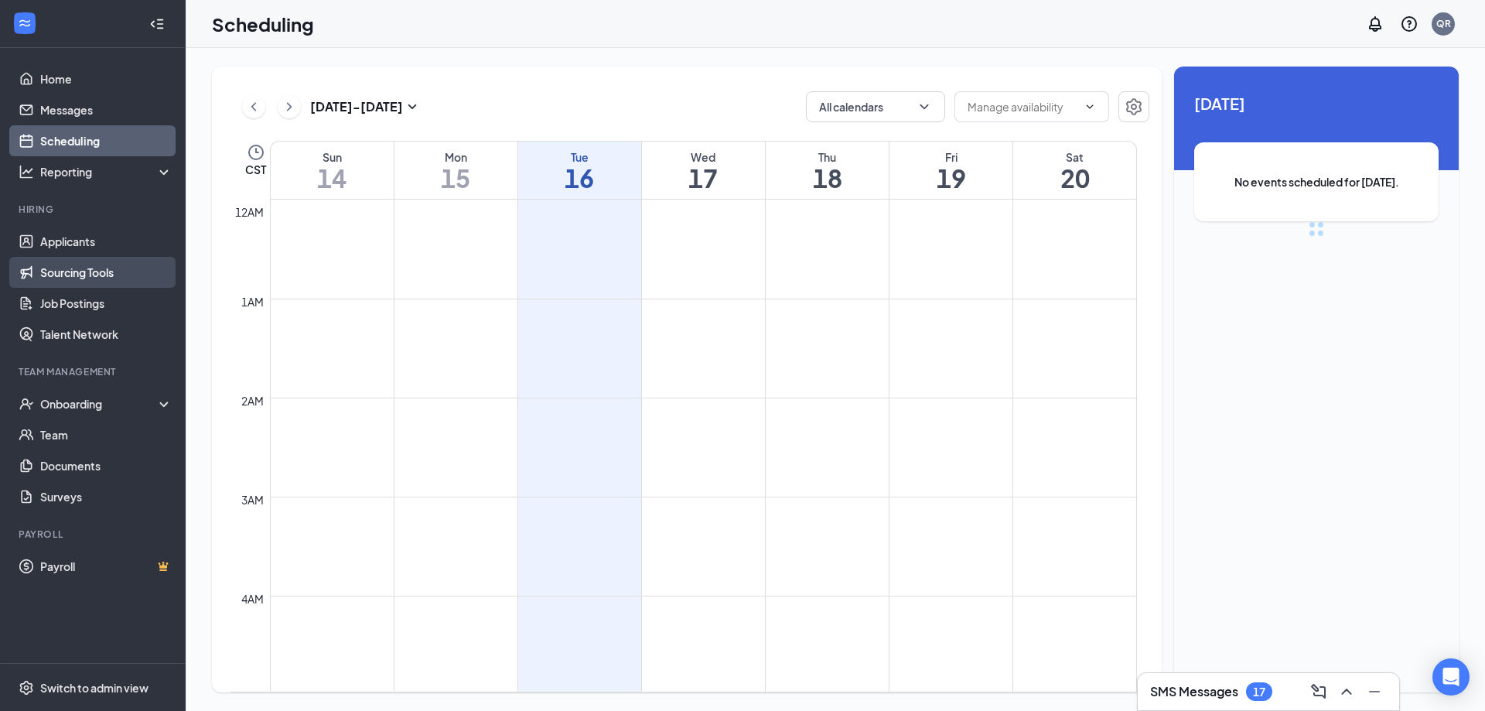
scroll to position [760, 0]
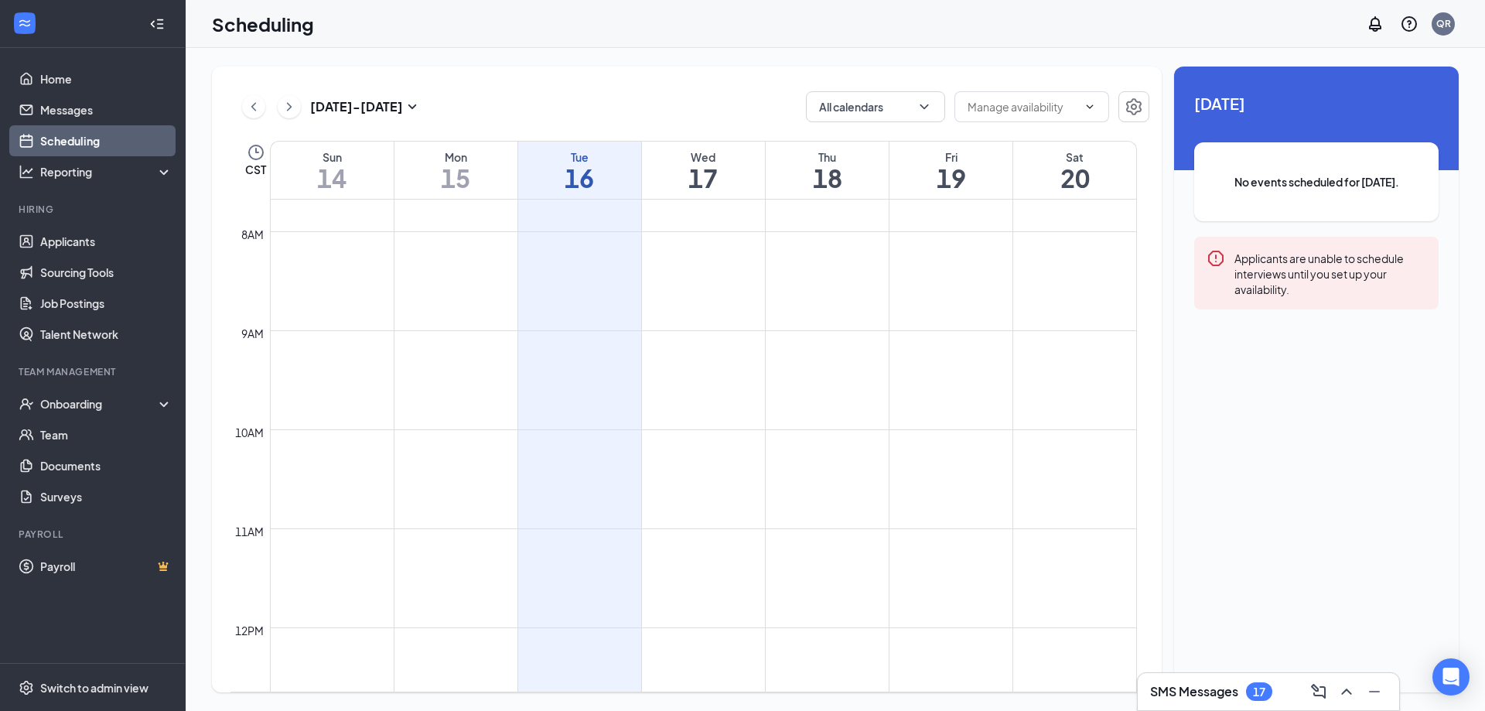
click at [280, 108] on button at bounding box center [289, 106] width 23 height 23
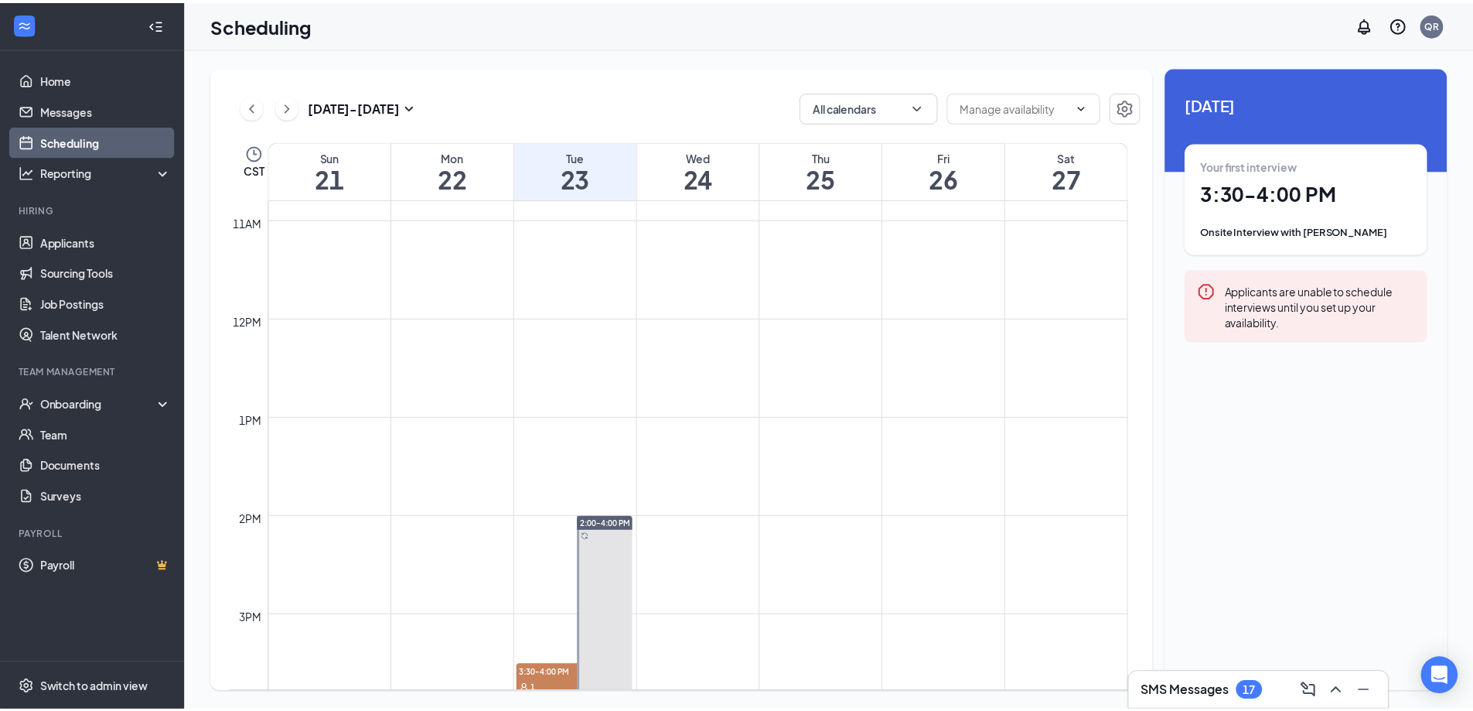
scroll to position [1302, 0]
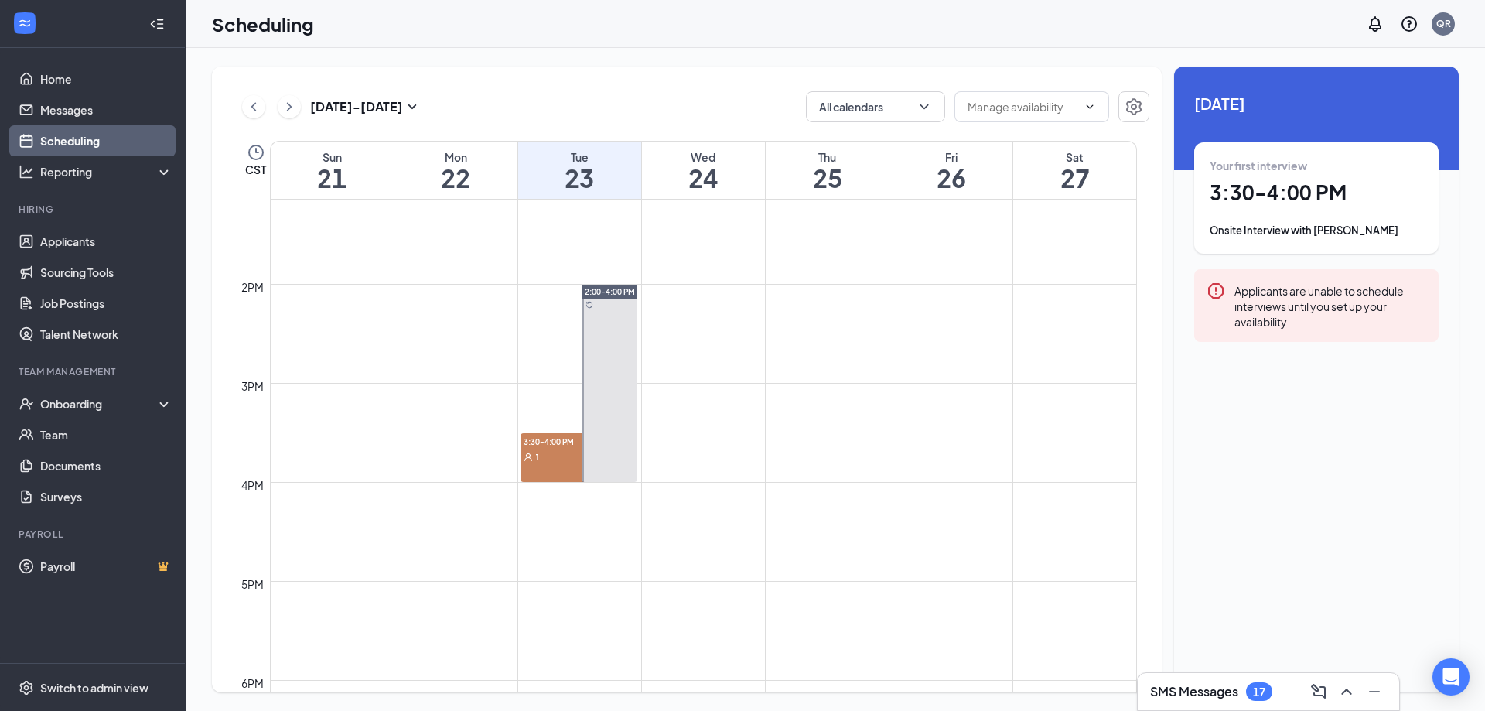
click at [559, 467] on div "3:30-4:00 PM 1" at bounding box center [559, 457] width 77 height 49
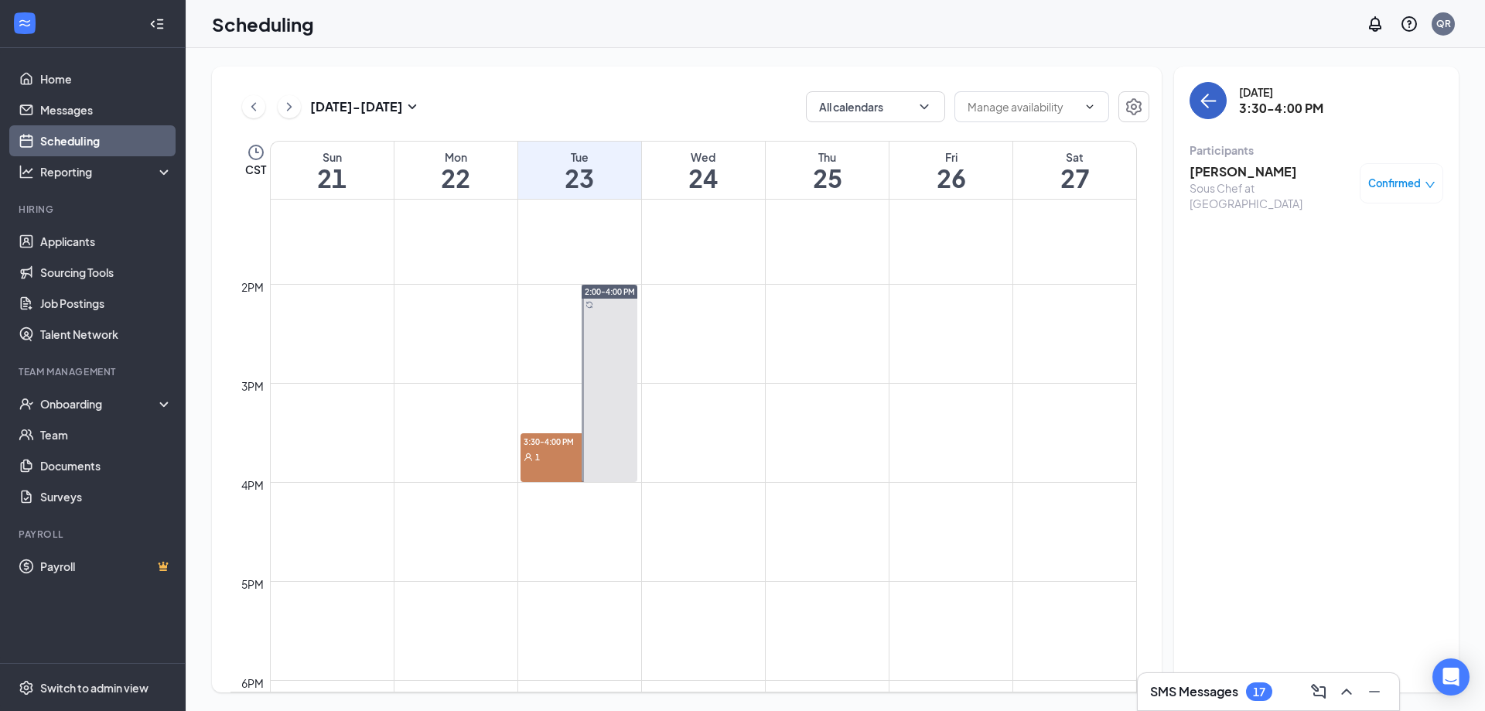
click at [1212, 107] on icon "ArrowLeft" at bounding box center [1208, 100] width 19 height 19
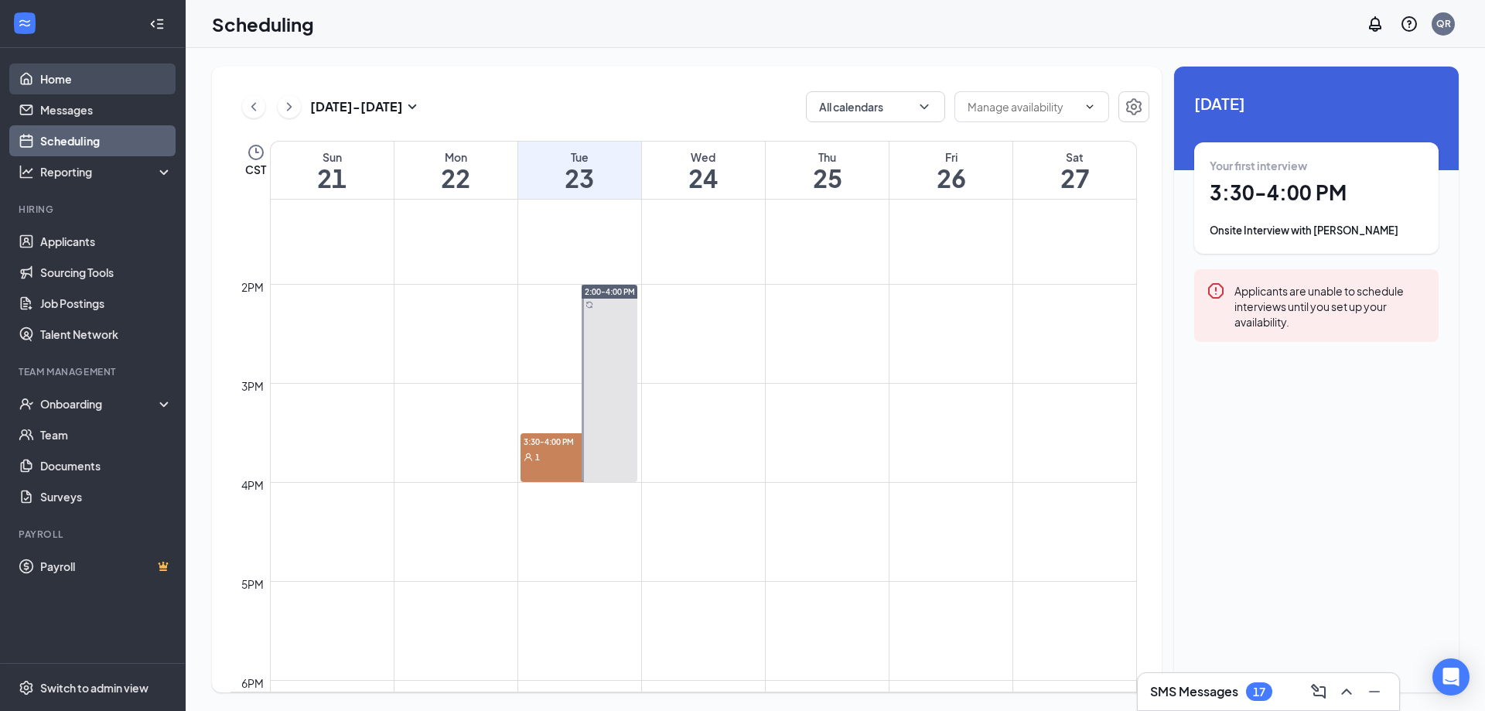
click at [93, 73] on link "Home" at bounding box center [106, 78] width 132 height 31
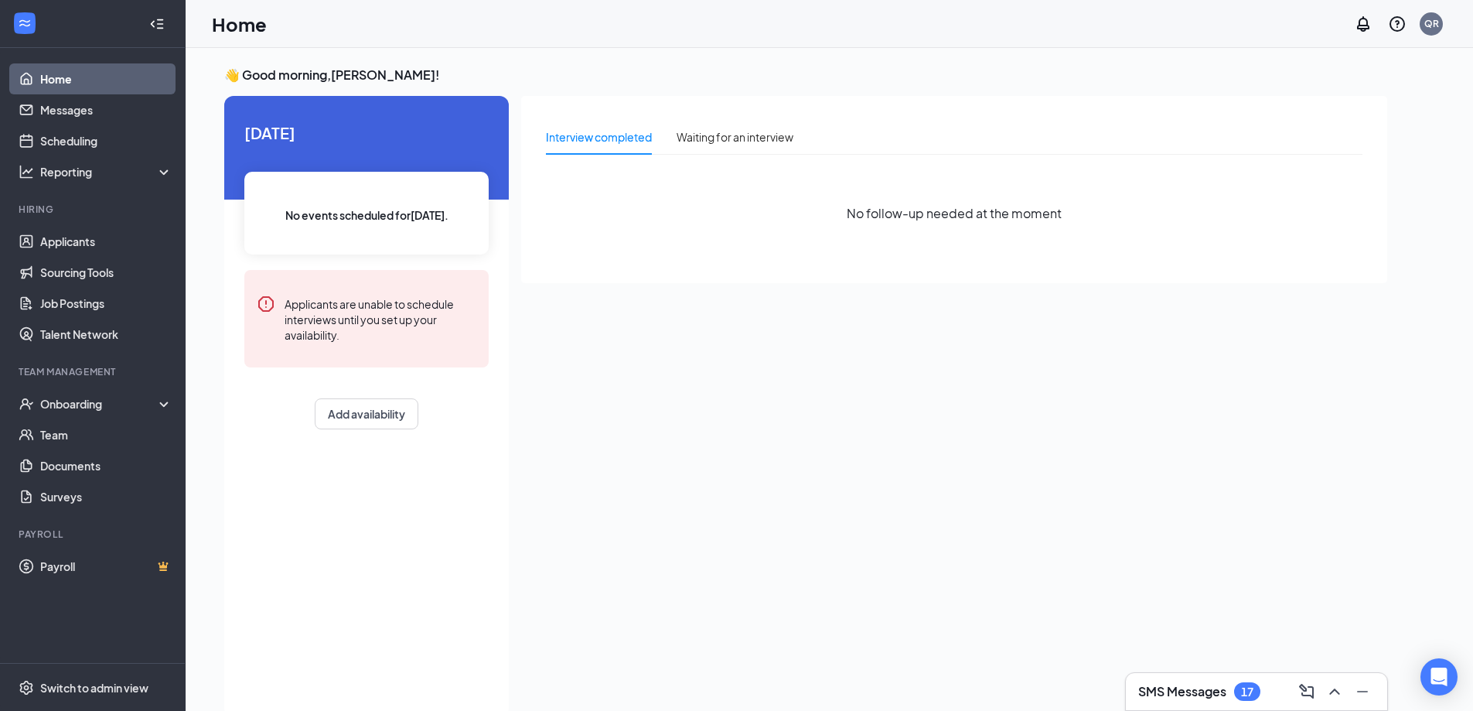
click at [79, 81] on link "Home" at bounding box center [106, 78] width 132 height 31
click at [77, 249] on link "Applicants" at bounding box center [106, 241] width 132 height 31
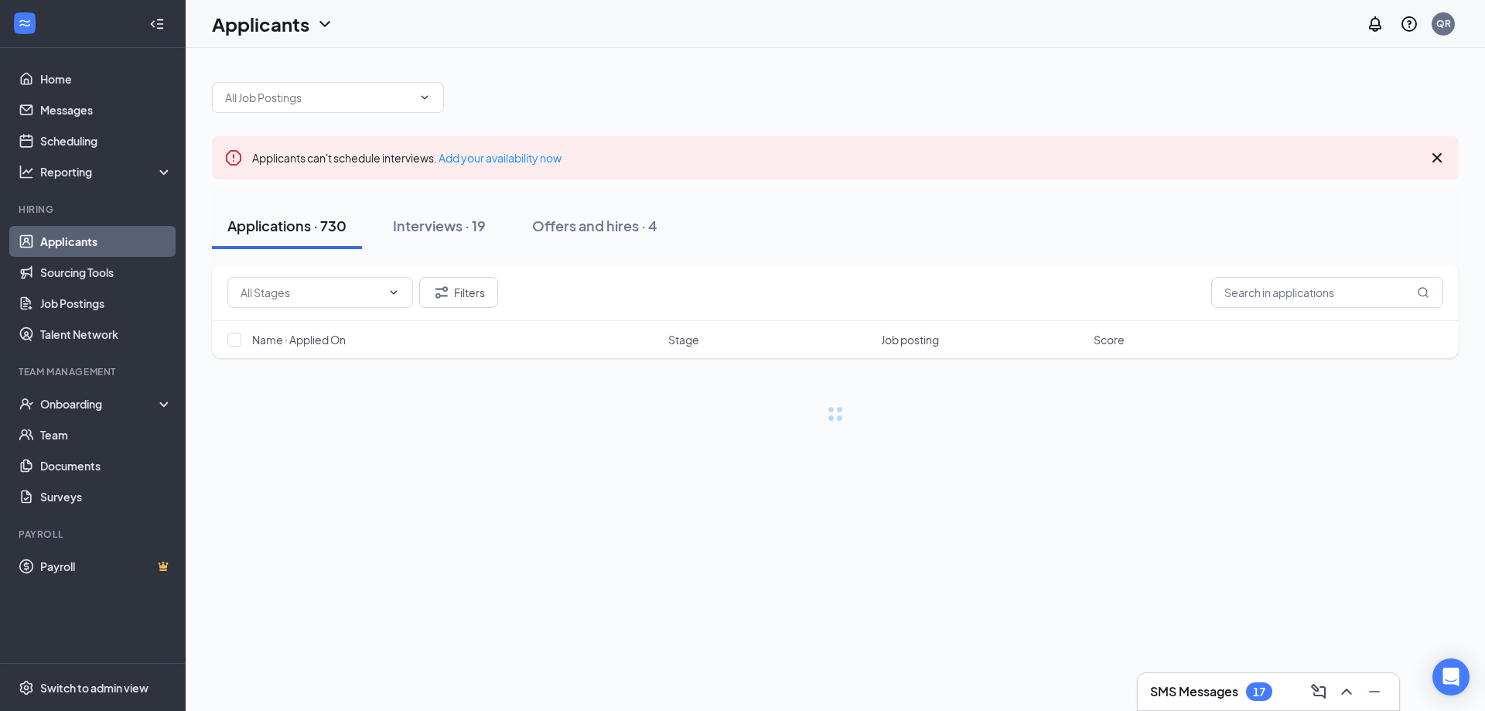
click at [367, 97] on input "text" at bounding box center [318, 97] width 187 height 17
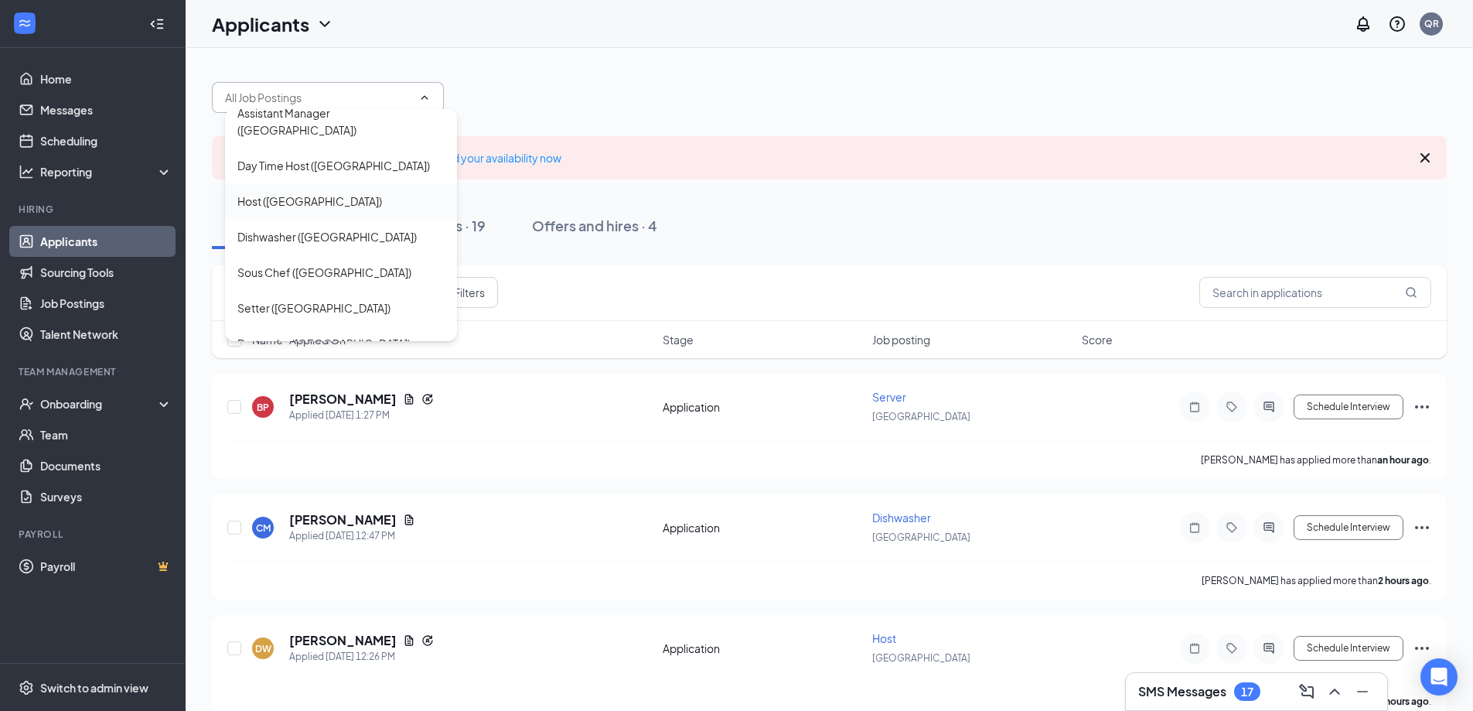
scroll to position [230, 0]
click at [333, 330] on div "Server ([GEOGRAPHIC_DATA])" at bounding box center [340, 338] width 207 height 17
type input "Server ([GEOGRAPHIC_DATA])"
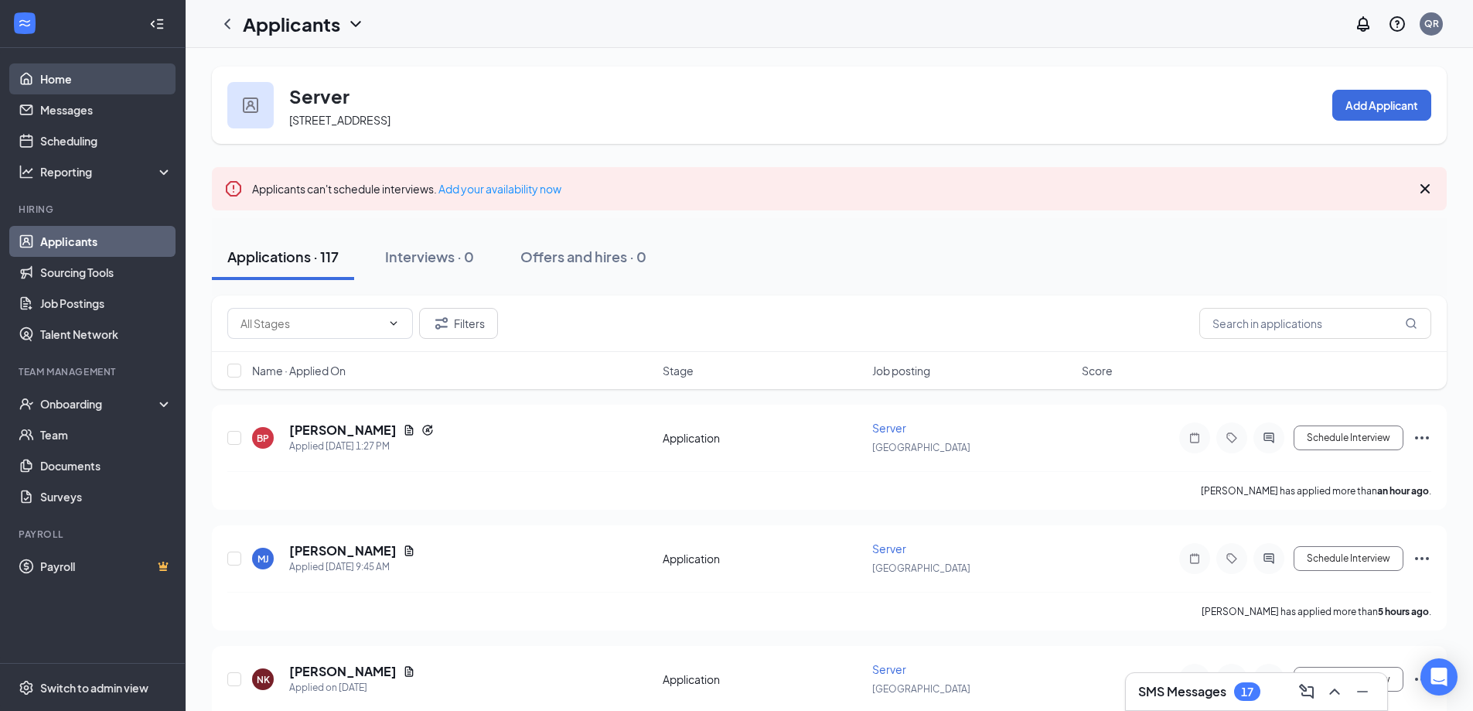
click at [63, 83] on link "Home" at bounding box center [106, 78] width 132 height 31
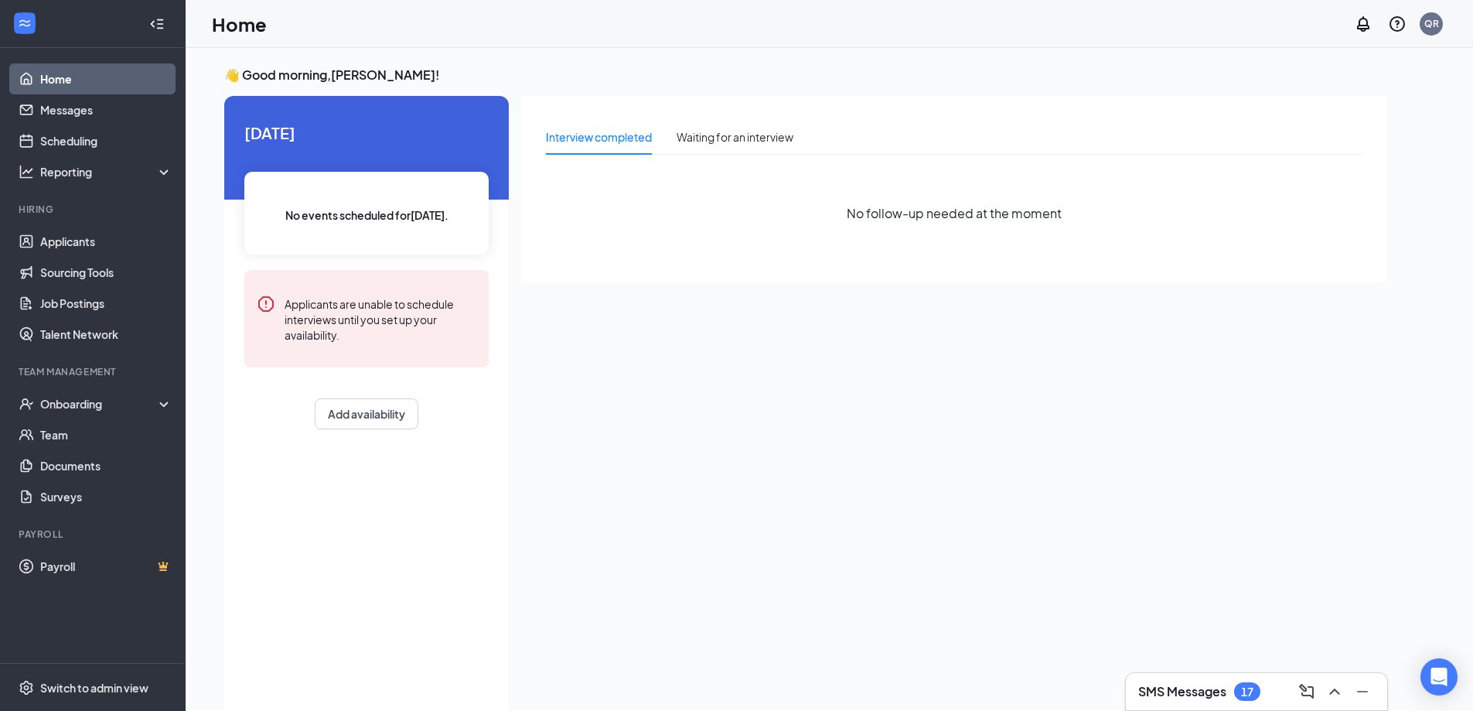
click at [76, 79] on link "Home" at bounding box center [106, 78] width 132 height 31
drag, startPoint x: 67, startPoint y: 139, endPoint x: 337, endPoint y: 152, distance: 270.3
click at [69, 139] on link "Scheduling" at bounding box center [106, 140] width 132 height 31
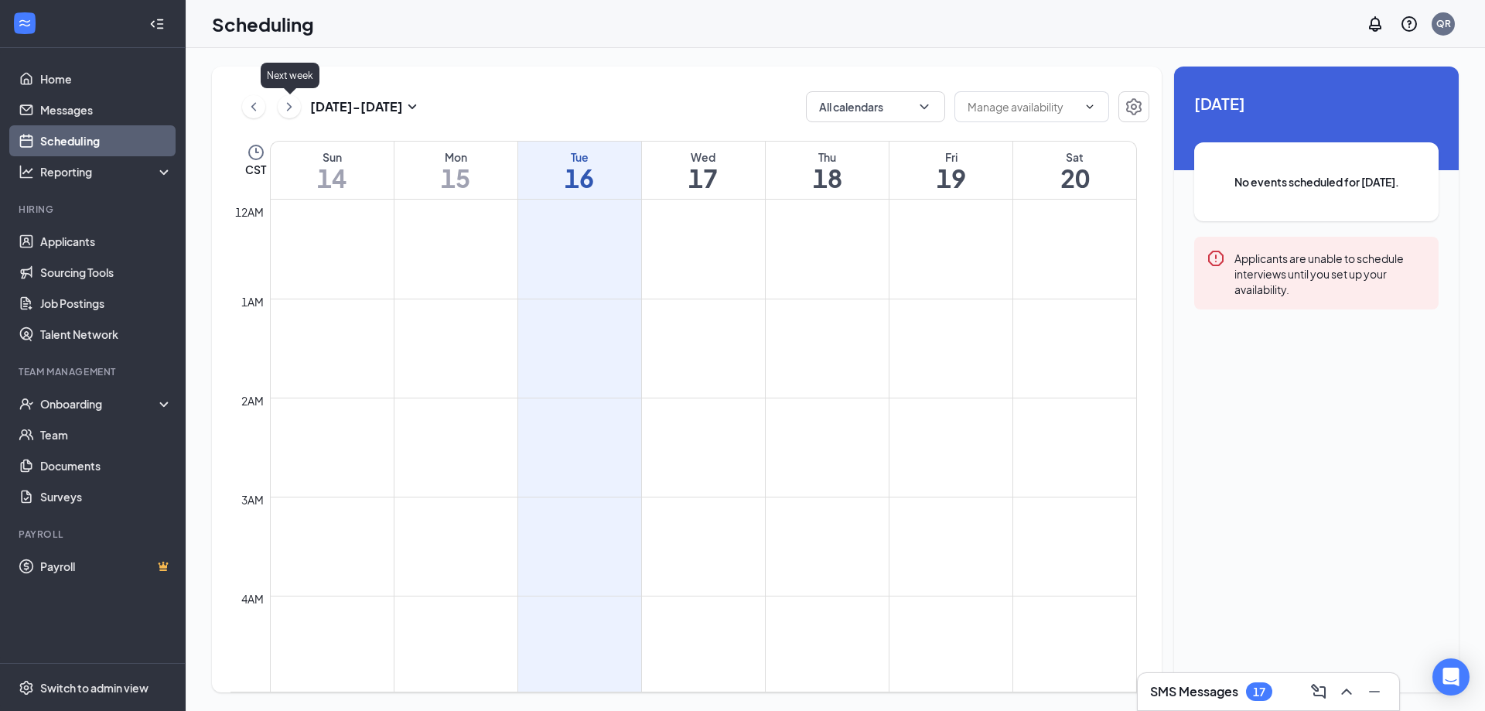
click at [292, 106] on icon "ChevronRight" at bounding box center [289, 106] width 15 height 19
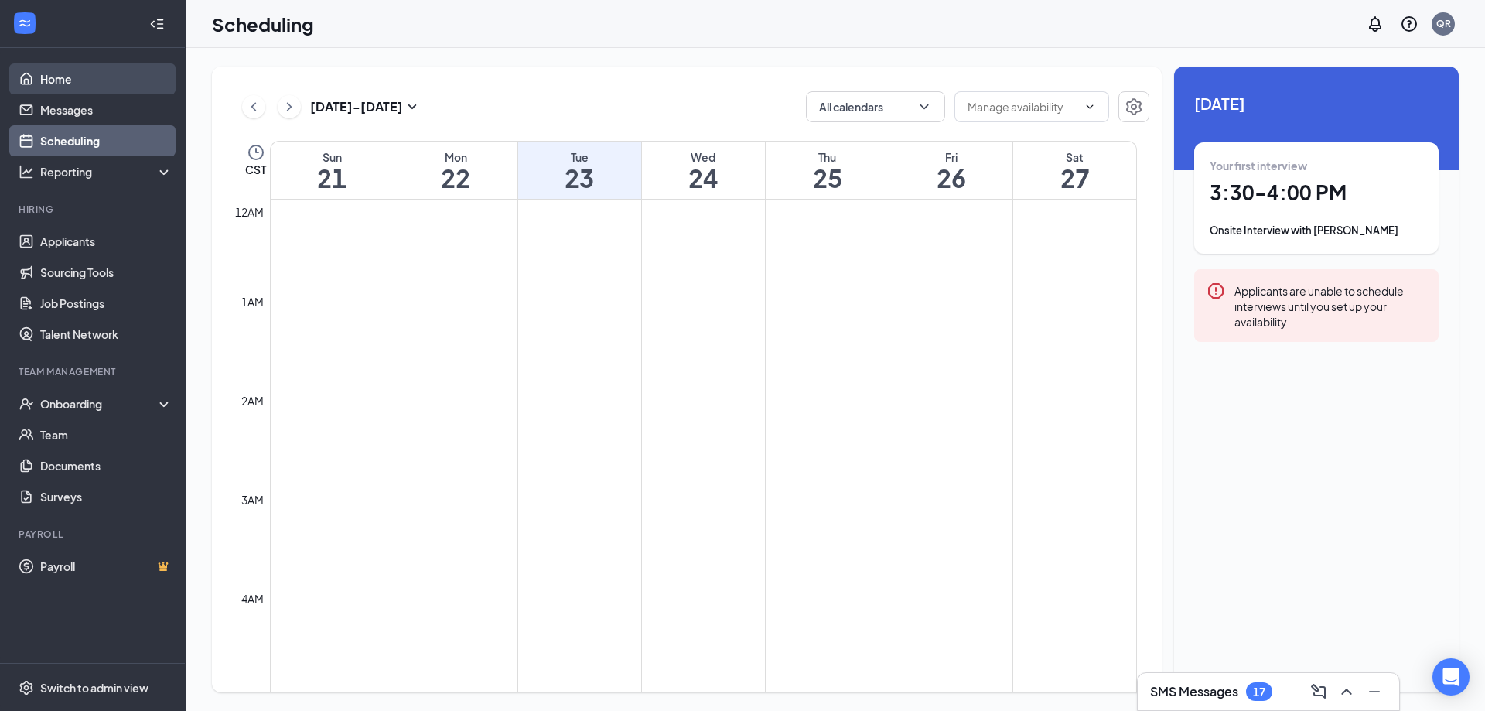
click at [73, 79] on link "Home" at bounding box center [106, 78] width 132 height 31
